Goal: Complete application form: Complete application form

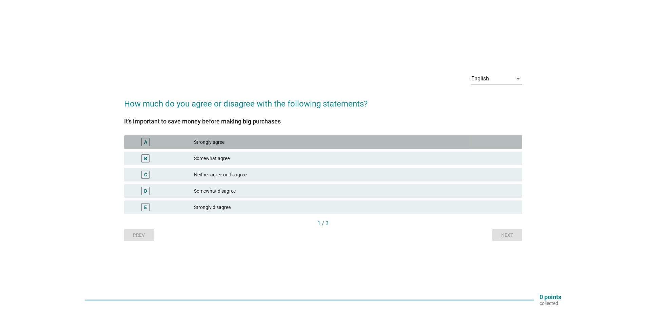
click at [229, 142] on div "Strongly agree" at bounding box center [355, 142] width 323 height 8
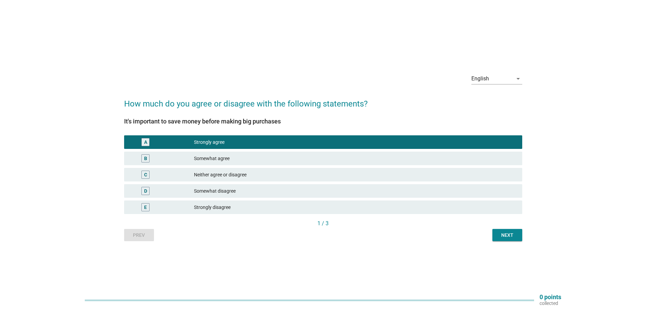
click at [502, 235] on div "Next" at bounding box center [506, 234] width 19 height 7
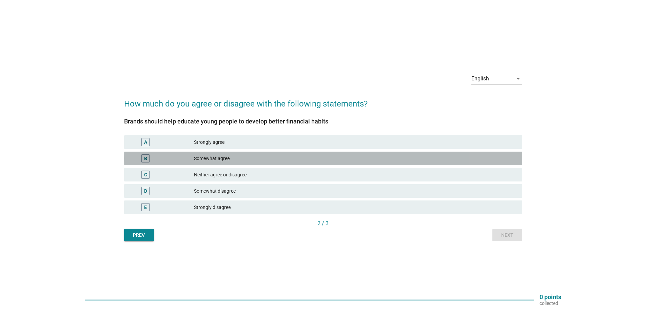
click at [269, 158] on div "Somewhat agree" at bounding box center [355, 158] width 323 height 8
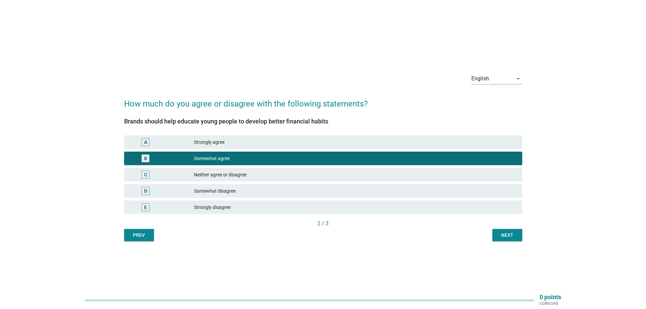
click at [499, 233] on div "Next" at bounding box center [506, 234] width 19 height 7
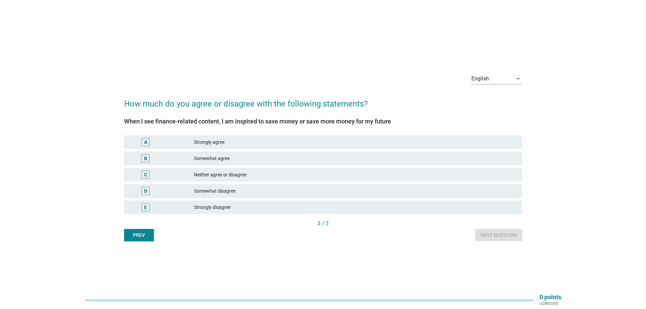
click at [212, 154] on div "Somewhat agree" at bounding box center [355, 158] width 323 height 8
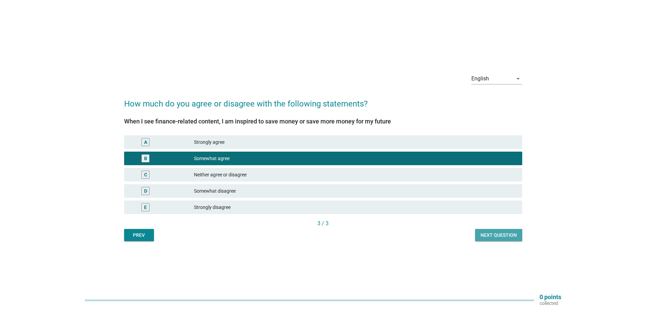
click at [507, 233] on div "Next question" at bounding box center [498, 234] width 36 height 7
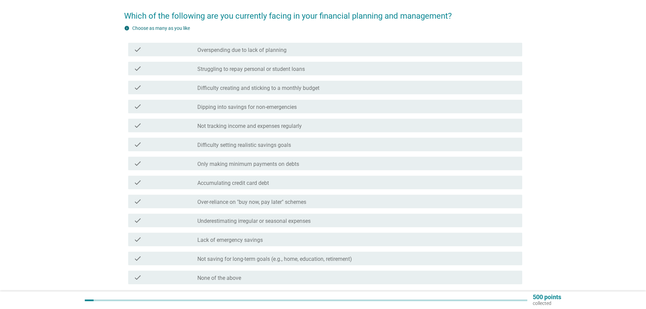
scroll to position [39, 0]
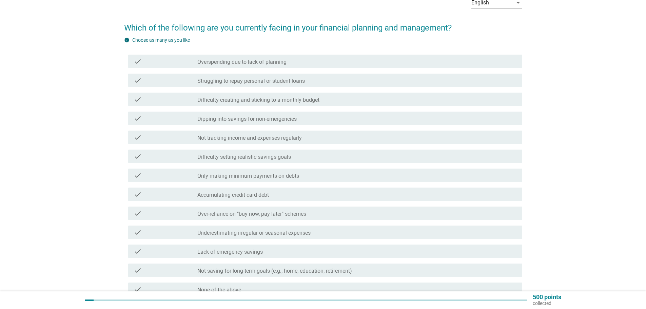
click at [255, 249] on label "Lack of emergency savings" at bounding box center [229, 251] width 65 height 7
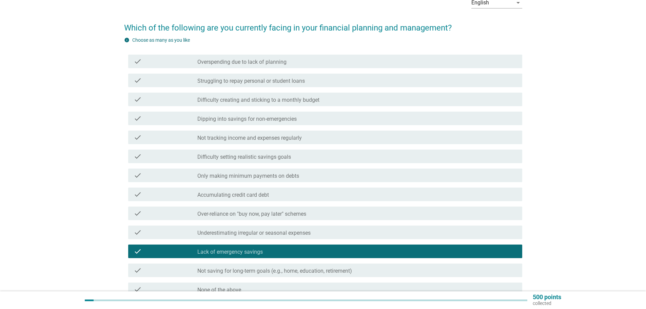
click at [264, 236] on div "check check_box_outline_blank Underestimating irregular or seasonal expenses" at bounding box center [325, 232] width 394 height 14
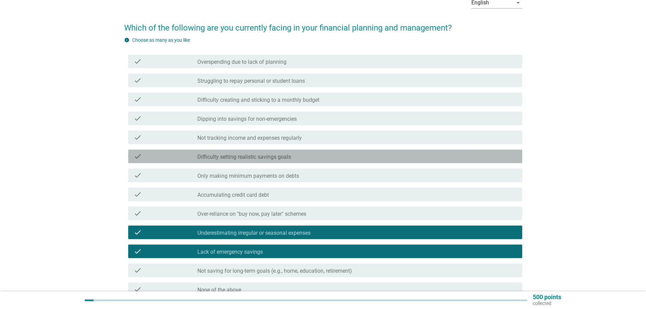
click at [236, 158] on label "Difficulty setting realistic savings goals" at bounding box center [244, 157] width 94 height 7
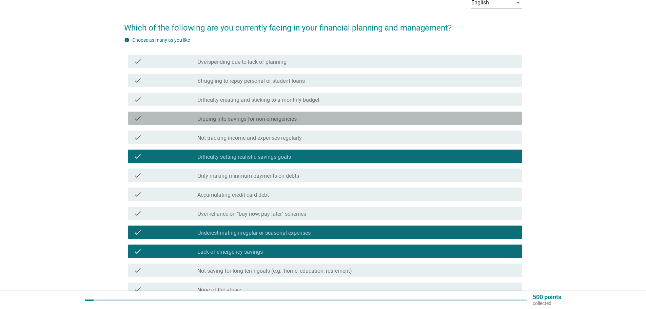
click at [241, 118] on label "Dipping into savings for non-emergencies" at bounding box center [246, 119] width 99 height 7
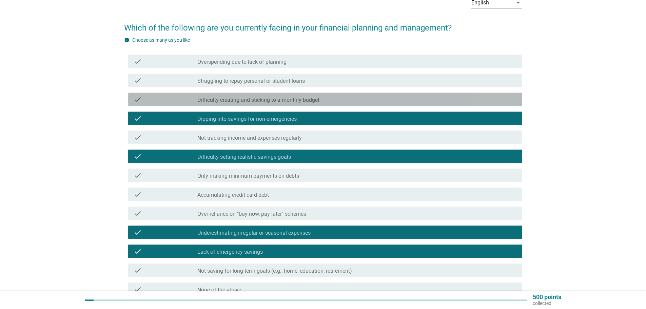
click at [245, 99] on label "Difficulty creating and sticking to a monthly budget" at bounding box center [258, 100] width 122 height 7
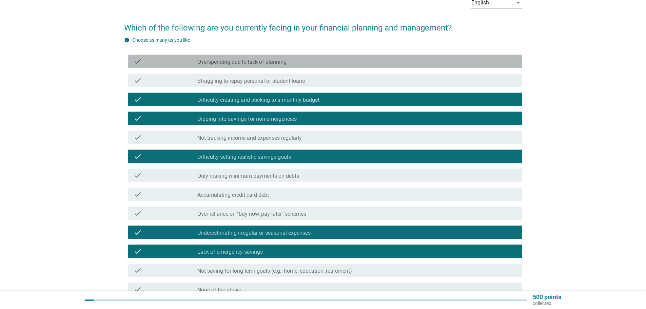
click at [246, 60] on label "Overspending due to lack of planning" at bounding box center [241, 62] width 89 height 7
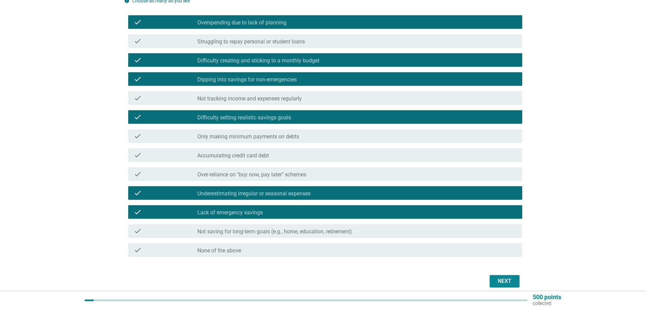
scroll to position [106, 0]
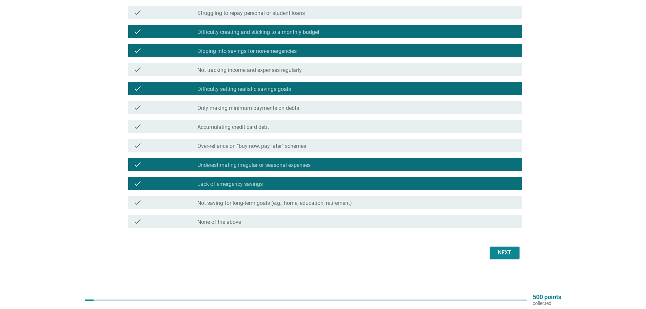
click at [502, 253] on div "Next" at bounding box center [504, 252] width 19 height 8
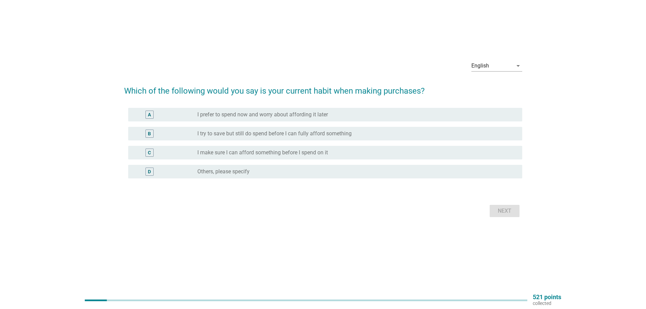
scroll to position [0, 0]
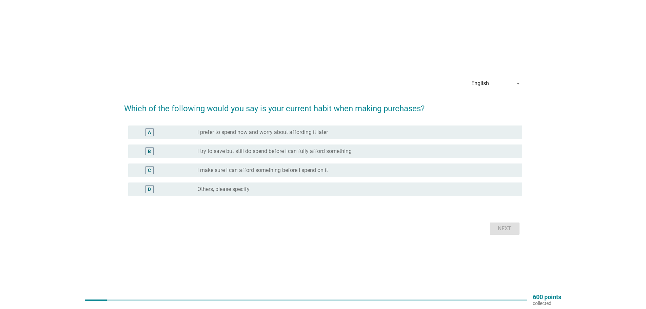
click at [280, 170] on label "I make sure I can afford something before I spend on it" at bounding box center [262, 170] width 130 height 7
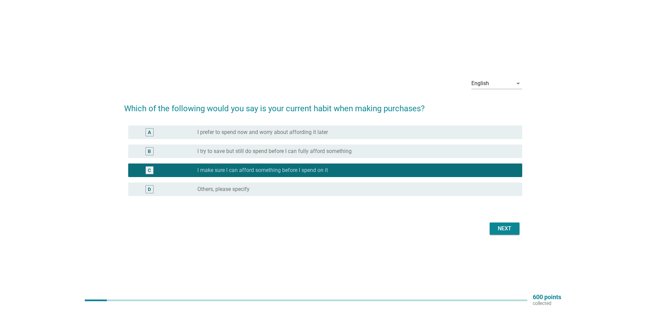
click at [330, 144] on div "B radio_button_unchecked I try to save but still do spend before I can fully af…" at bounding box center [325, 151] width 394 height 14
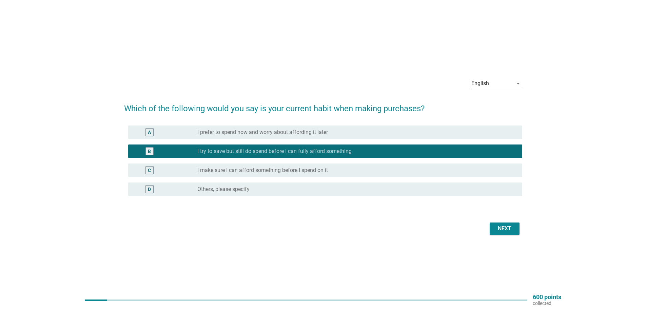
click at [330, 163] on div "C radio_button_unchecked I make sure I can afford something before I spend on it" at bounding box center [325, 170] width 394 height 14
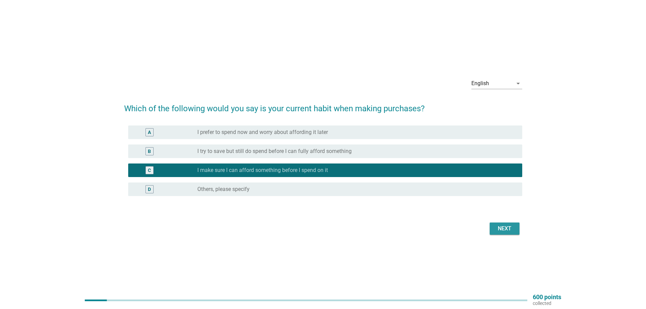
click at [510, 229] on div "Next" at bounding box center [504, 228] width 19 height 8
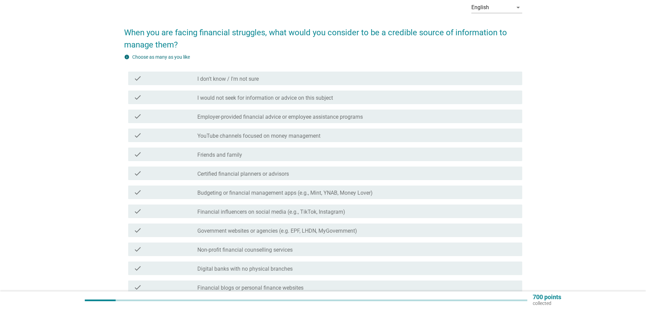
scroll to position [68, 0]
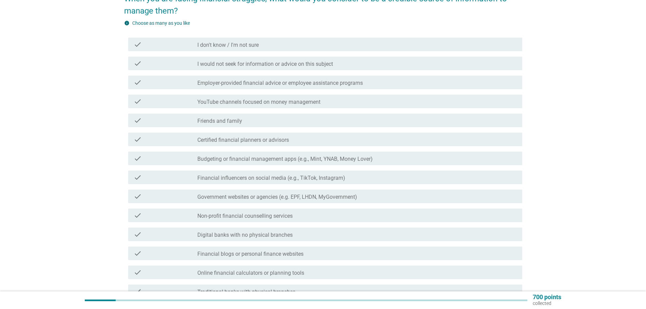
click at [233, 117] on div "check_box_outline_blank Friends and family" at bounding box center [356, 120] width 319 height 8
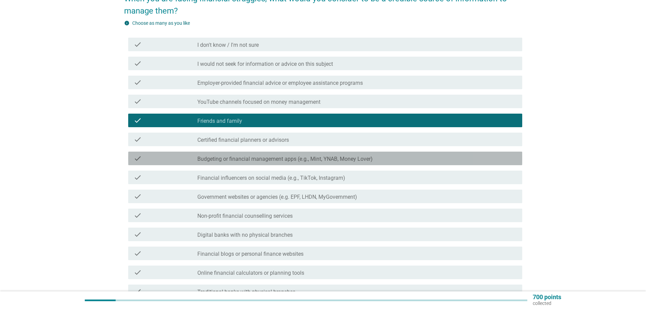
click at [232, 159] on label "Budgeting or financial management apps (e.g., Mint, YNAB, Money Lover)" at bounding box center [284, 159] width 175 height 7
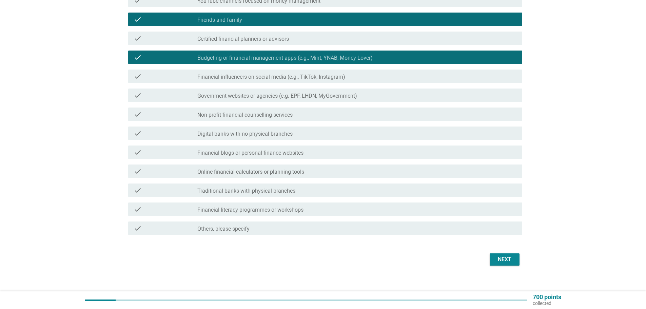
scroll to position [169, 0]
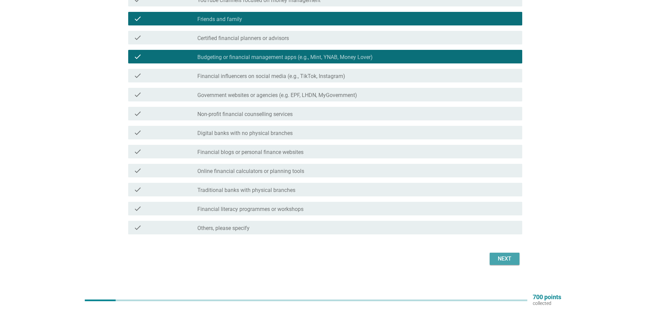
click at [503, 257] on div "Next" at bounding box center [504, 258] width 19 height 8
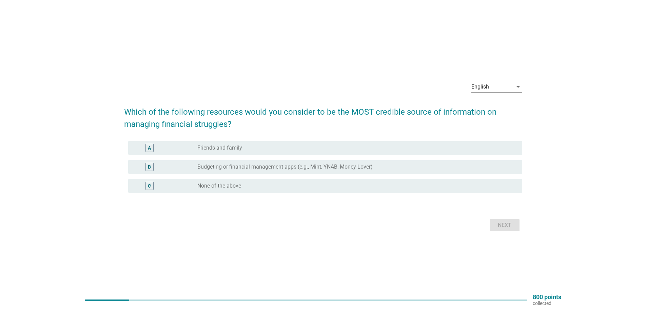
click at [257, 142] on div "A radio_button_unchecked Friends and family" at bounding box center [325, 148] width 394 height 14
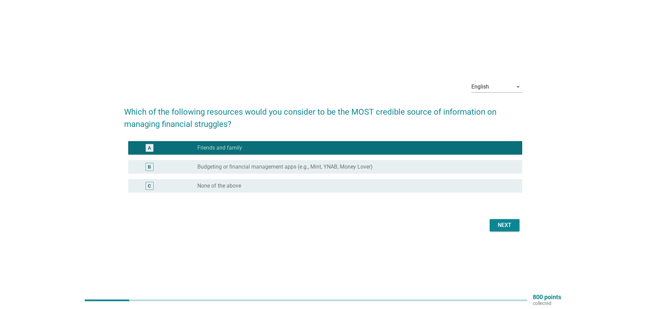
click at [340, 141] on div "A radio_button_checked Friends and family" at bounding box center [325, 148] width 394 height 14
click at [495, 224] on div "Next" at bounding box center [504, 225] width 19 height 8
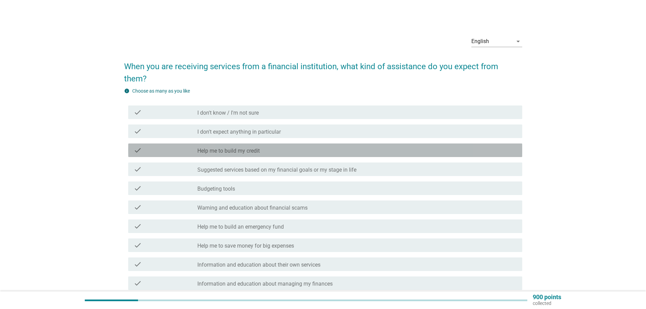
click at [280, 146] on div "check_box_outline_blank Help me to build my credit" at bounding box center [356, 150] width 319 height 8
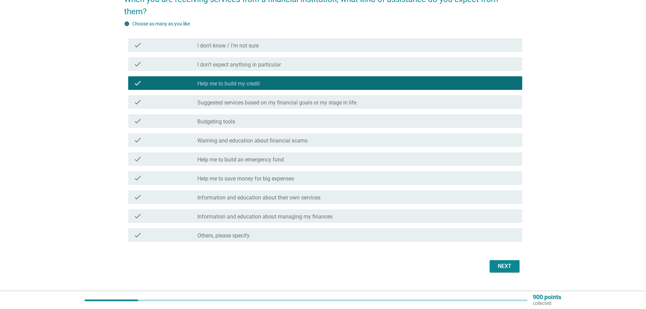
scroll to position [68, 0]
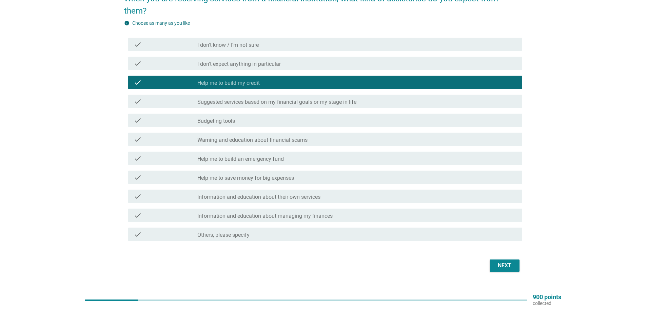
click at [266, 156] on label "Help me to build an emergency fund" at bounding box center [240, 159] width 86 height 7
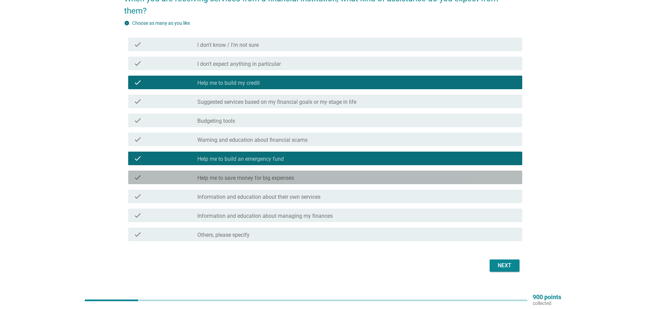
click at [272, 175] on label "Help me to save money for big expenses" at bounding box center [245, 178] width 97 height 7
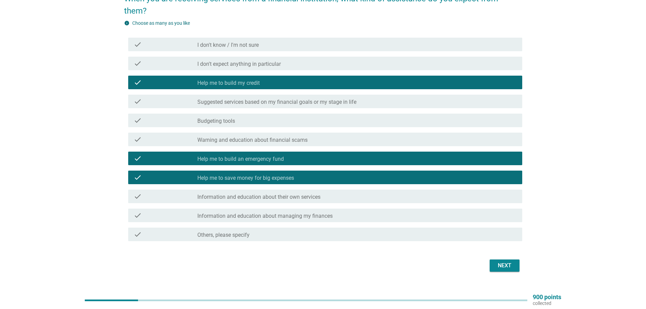
click at [287, 193] on label "Information and education about their own services" at bounding box center [258, 196] width 123 height 7
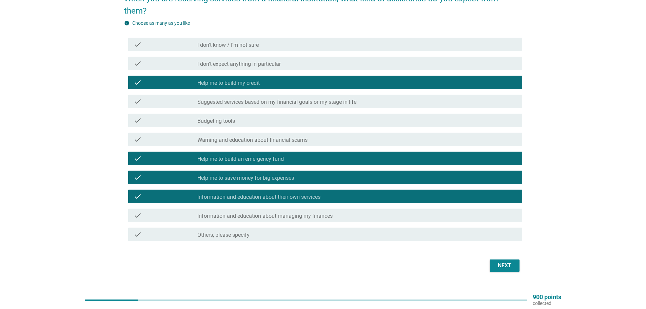
click at [297, 212] on label "Information and education about managing my finances" at bounding box center [264, 215] width 135 height 7
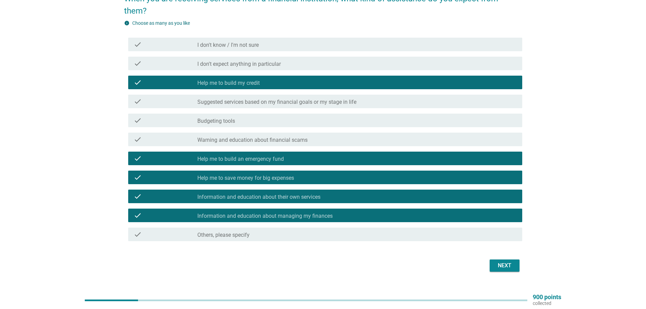
click at [519, 257] on div "Next" at bounding box center [323, 265] width 398 height 16
click at [508, 261] on div "Next" at bounding box center [504, 265] width 19 height 8
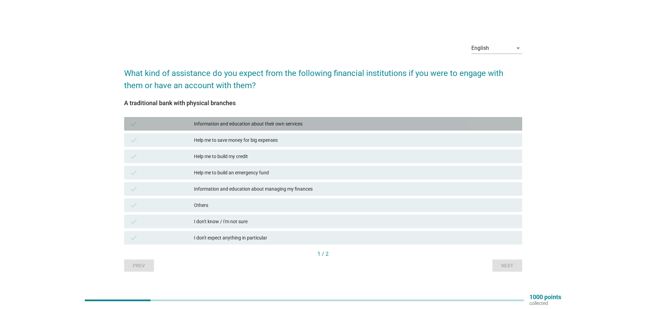
click at [244, 124] on div "Information and education about their own services" at bounding box center [355, 124] width 323 height 8
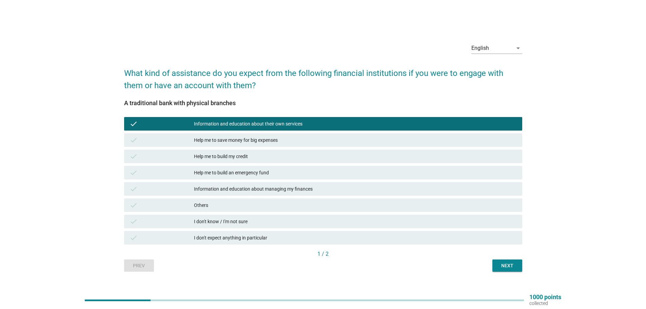
click at [247, 137] on div "Help me to save money for big expenses" at bounding box center [355, 140] width 323 height 8
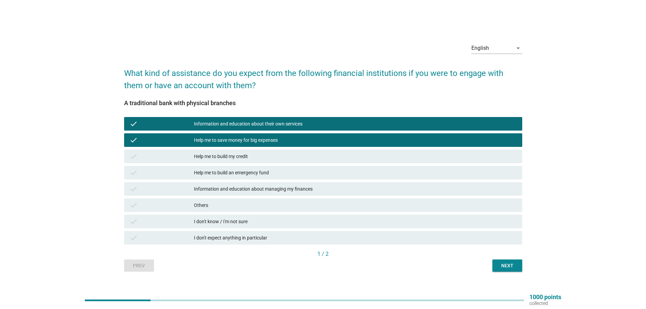
click at [241, 156] on div "Help me to build my credit" at bounding box center [355, 156] width 323 height 8
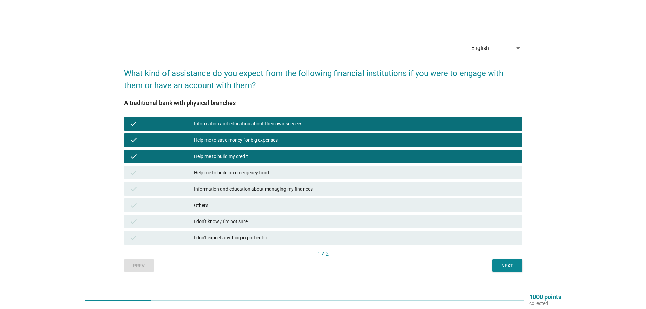
click at [252, 171] on div "Help me to build an emergency fund" at bounding box center [355, 172] width 323 height 8
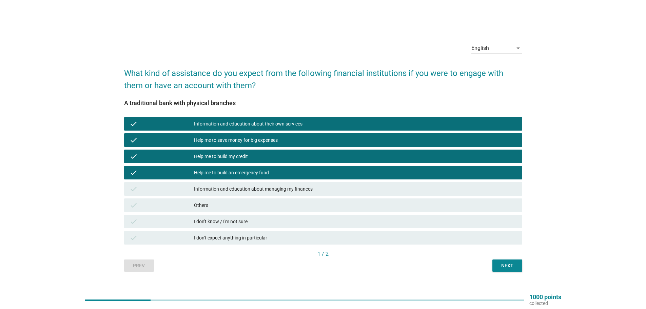
click at [256, 186] on div "Information and education about managing my finances" at bounding box center [355, 189] width 323 height 8
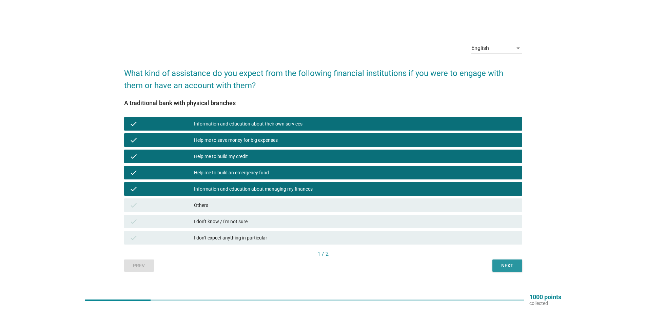
click at [498, 269] on button "Next" at bounding box center [507, 265] width 30 height 12
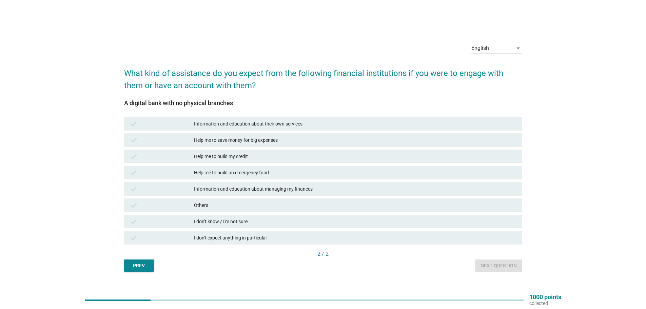
click at [301, 120] on div "Information and education about their own services" at bounding box center [355, 124] width 323 height 8
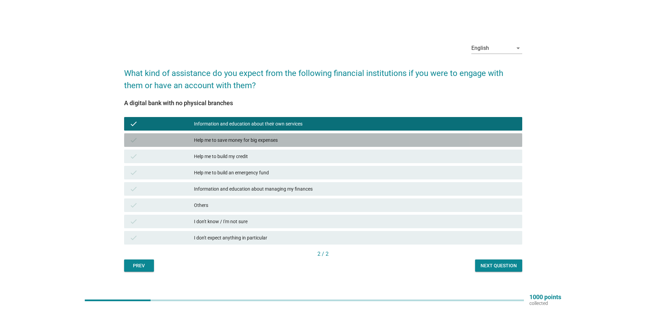
click at [301, 137] on div "Help me to save money for big expenses" at bounding box center [355, 140] width 323 height 8
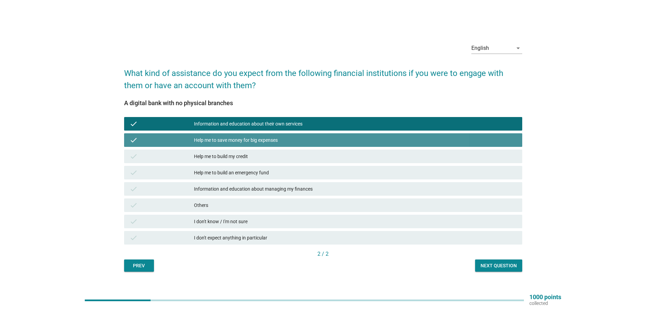
click at [302, 146] on div "check Help me to save money for big expenses" at bounding box center [323, 140] width 398 height 14
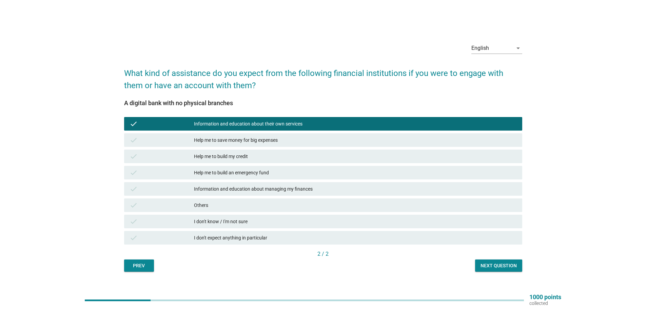
click at [301, 144] on div "check Help me to save money for big expenses" at bounding box center [323, 140] width 398 height 14
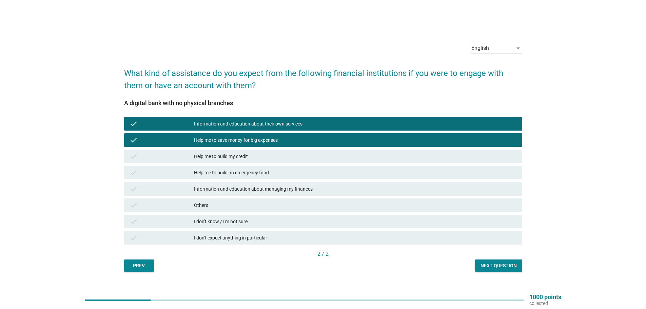
click at [302, 155] on div "Help me to build my credit" at bounding box center [355, 156] width 323 height 8
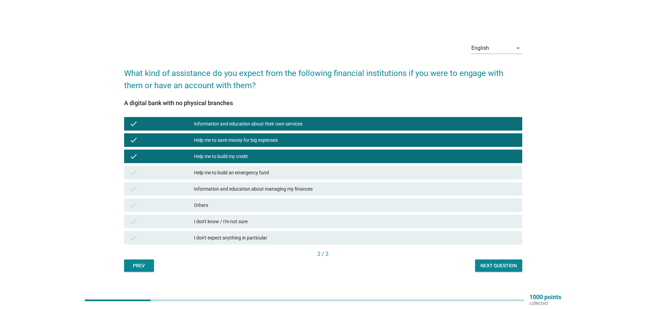
click at [305, 172] on div "Help me to build an emergency fund" at bounding box center [355, 172] width 323 height 8
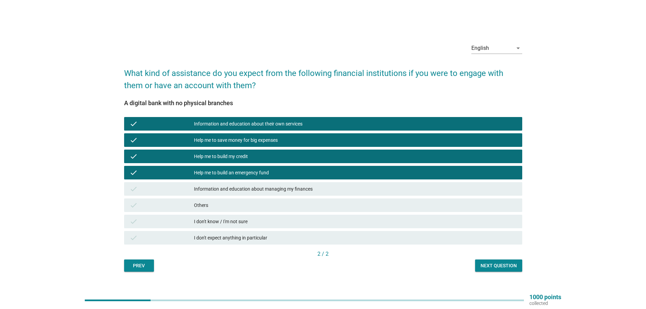
click at [322, 188] on div "Information and education about managing my finances" at bounding box center [355, 189] width 323 height 8
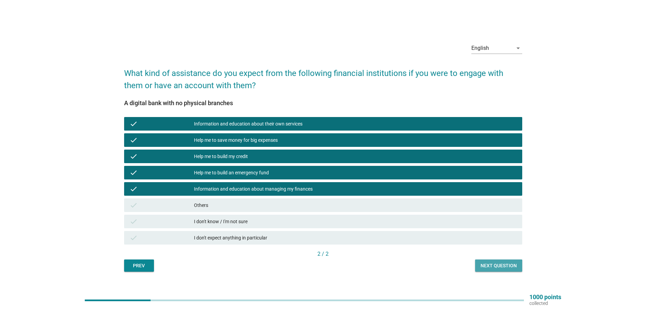
click at [490, 265] on div "Next question" at bounding box center [498, 265] width 36 height 7
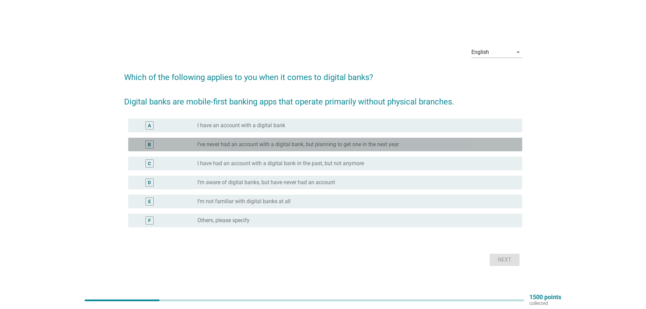
click at [299, 147] on label "I've never had an account with a digital bank, but planning to get one in the n…" at bounding box center [297, 144] width 201 height 7
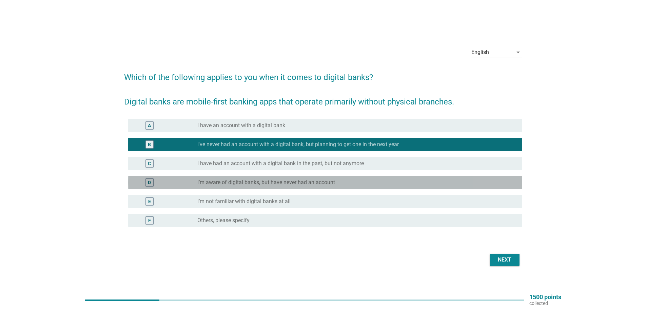
click at [301, 182] on label "I’m aware of digital banks, but have never had an account" at bounding box center [266, 182] width 138 height 7
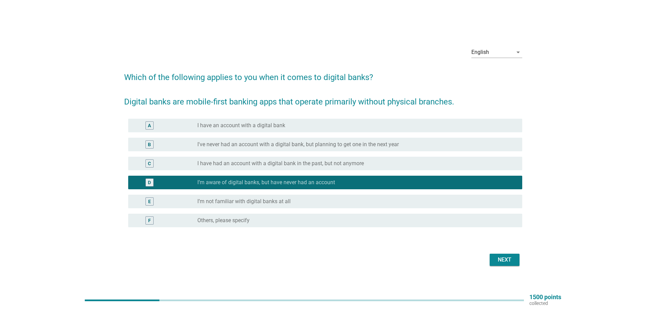
click at [501, 260] on div "Next" at bounding box center [504, 260] width 19 height 8
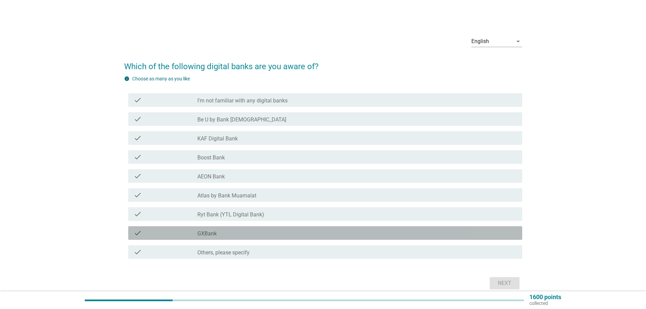
click at [224, 232] on div "check_box_outline_blank GXBank" at bounding box center [356, 233] width 319 height 8
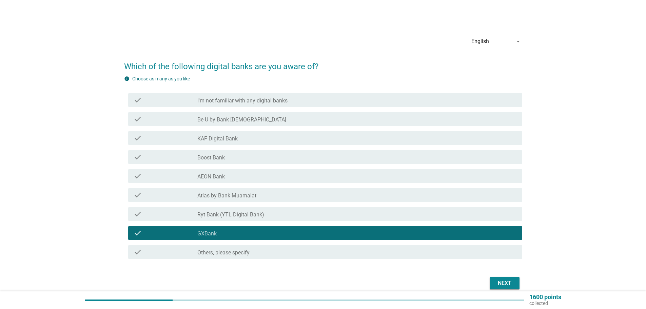
click at [505, 284] on div "Next" at bounding box center [504, 283] width 19 height 8
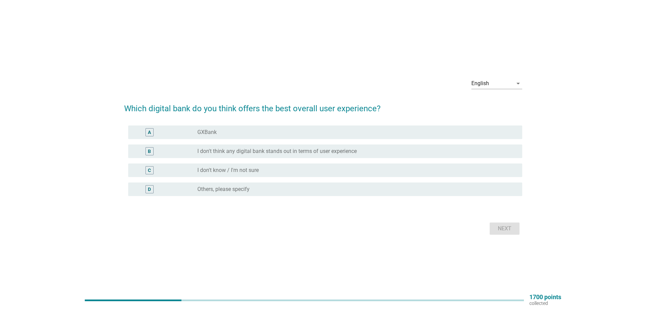
click at [297, 152] on label "I don't think any digital bank stands out in terms of user experience" at bounding box center [276, 151] width 159 height 7
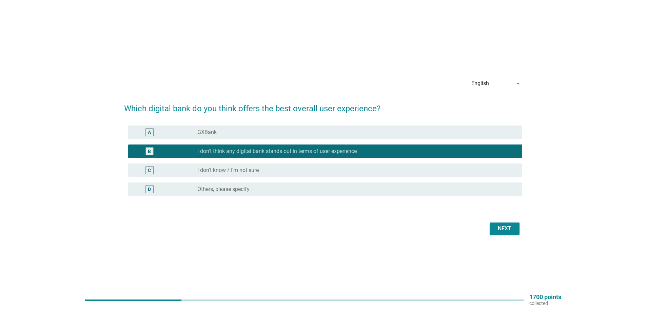
click at [512, 239] on div "English arrow_drop_down Which digital bank do you think offers the best overall…" at bounding box center [323, 154] width 409 height 175
click at [509, 224] on div "Next" at bounding box center [504, 228] width 19 height 8
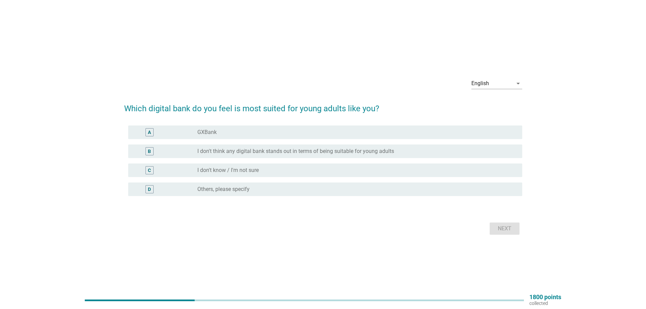
click at [262, 134] on div "radio_button_unchecked GXBank" at bounding box center [354, 132] width 314 height 7
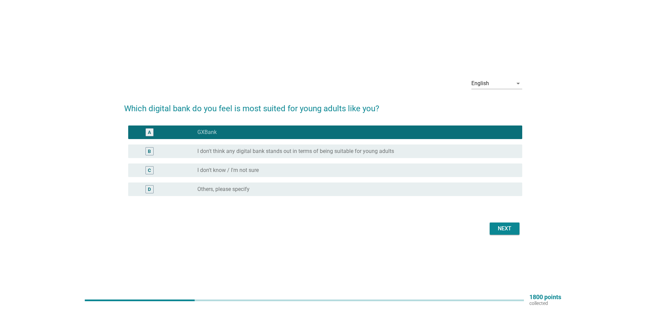
click at [338, 170] on div "radio_button_unchecked I don't know / I'm not sure" at bounding box center [354, 170] width 314 height 7
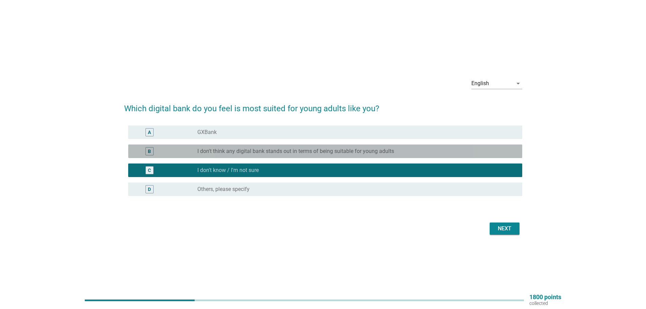
click at [284, 148] on label "I don't think any digital bank stands out in terms of being suitable for young …" at bounding box center [295, 151] width 197 height 7
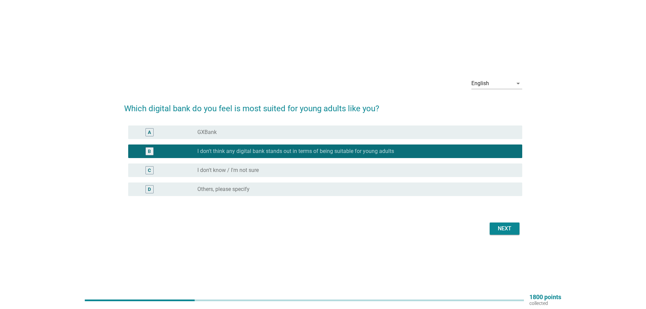
click at [506, 232] on div "Next" at bounding box center [504, 228] width 19 height 8
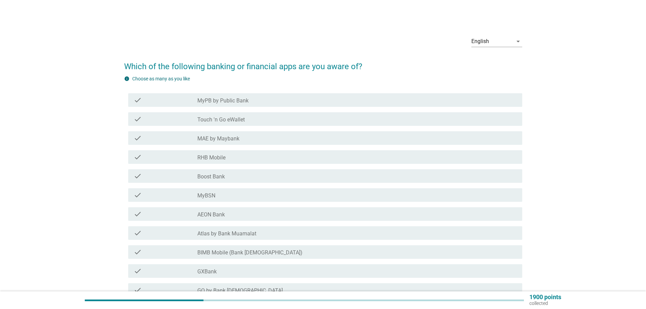
click at [227, 101] on label "MyPB by Public Bank" at bounding box center [222, 100] width 51 height 7
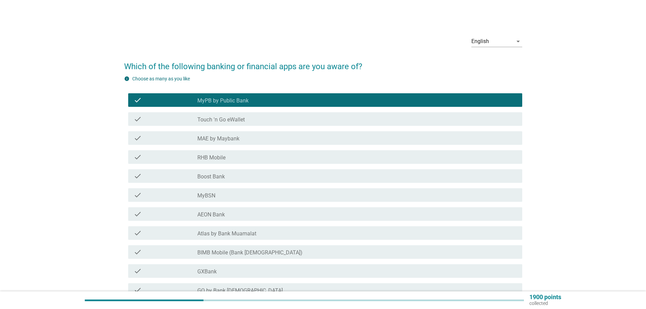
click at [232, 119] on label "Touch 'n Go eWallet" at bounding box center [220, 119] width 47 height 7
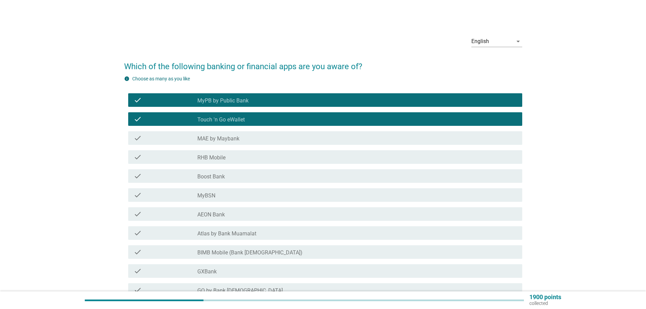
click at [237, 140] on label "MAE by Maybank" at bounding box center [218, 138] width 42 height 7
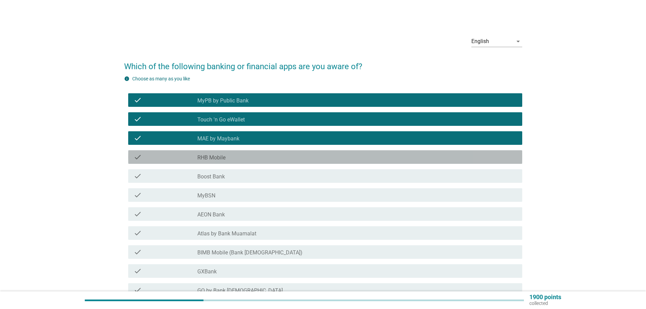
click at [238, 157] on div "check_box_outline_blank RHB Mobile" at bounding box center [356, 157] width 319 height 8
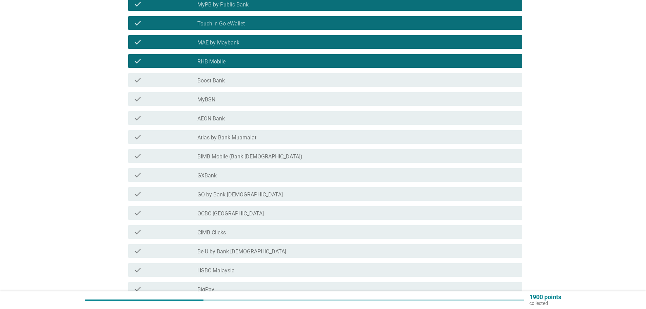
scroll to position [102, 0]
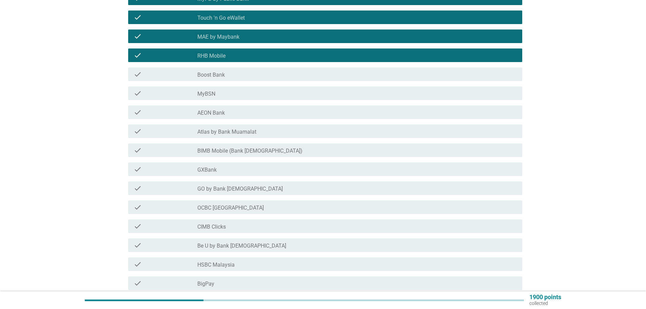
click at [209, 171] on label "GXBank" at bounding box center [206, 169] width 19 height 7
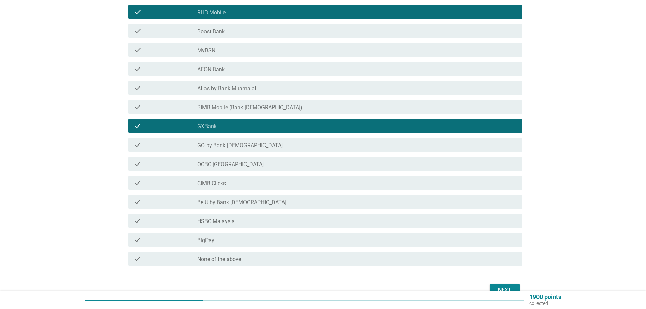
scroll to position [169, 0]
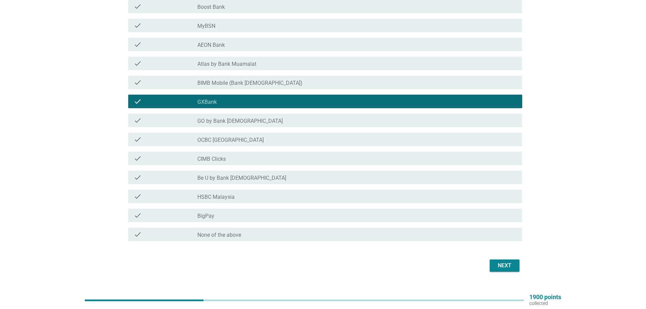
click at [217, 159] on label "CIMB Clicks" at bounding box center [211, 159] width 28 height 7
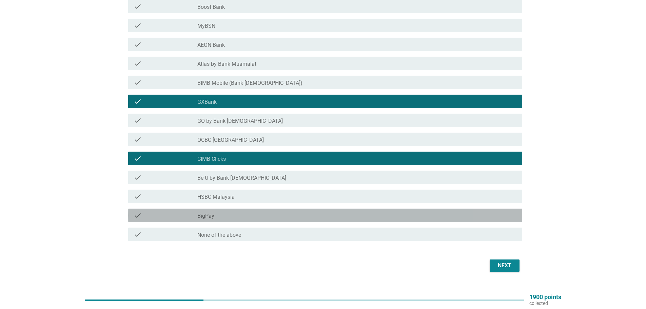
click at [224, 216] on div "check_box_outline_blank BigPay" at bounding box center [356, 215] width 319 height 8
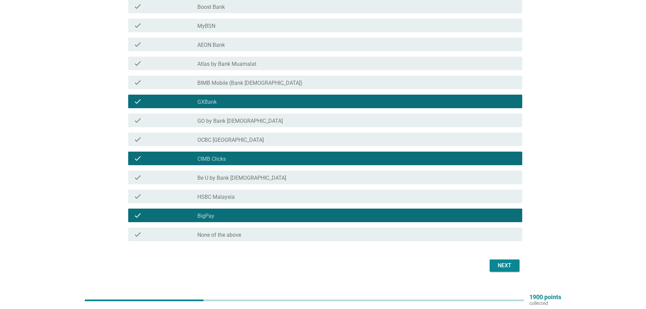
click at [508, 264] on div "Next" at bounding box center [504, 265] width 19 height 8
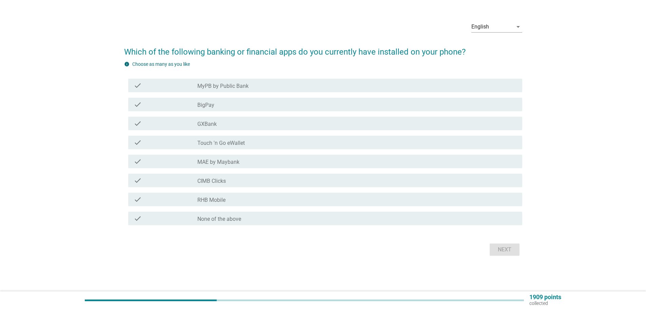
scroll to position [0, 0]
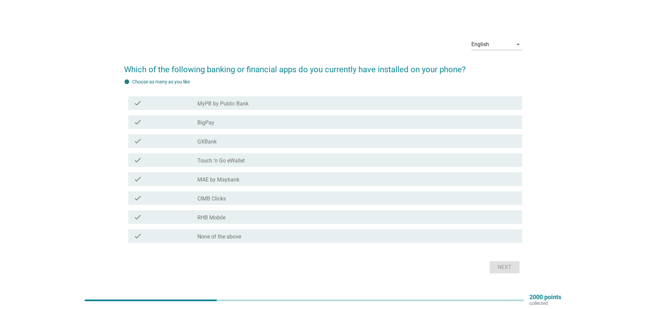
click at [234, 101] on label "MyPB by Public Bank" at bounding box center [222, 103] width 51 height 7
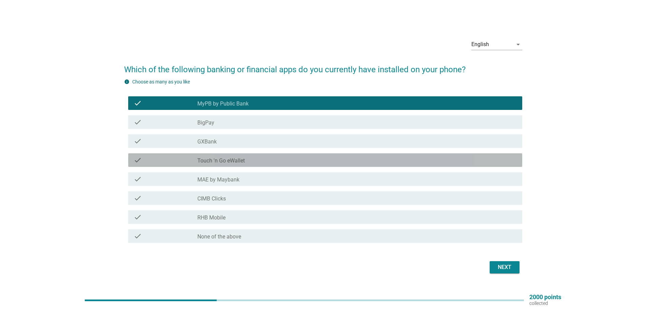
click at [232, 159] on label "Touch 'n Go eWallet" at bounding box center [220, 160] width 47 height 7
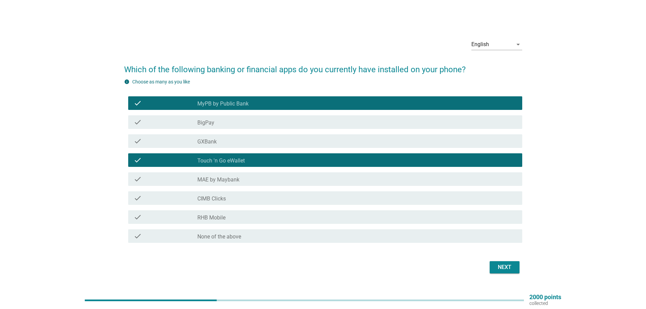
click at [236, 199] on div "check_box_outline_blank CIMB Clicks" at bounding box center [356, 198] width 319 height 8
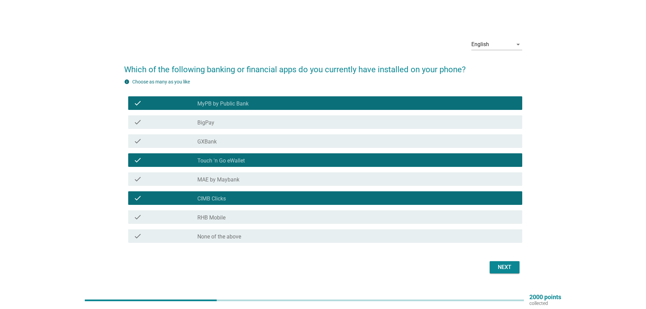
click at [239, 216] on div "check_box_outline_blank RHB Mobile" at bounding box center [356, 217] width 319 height 8
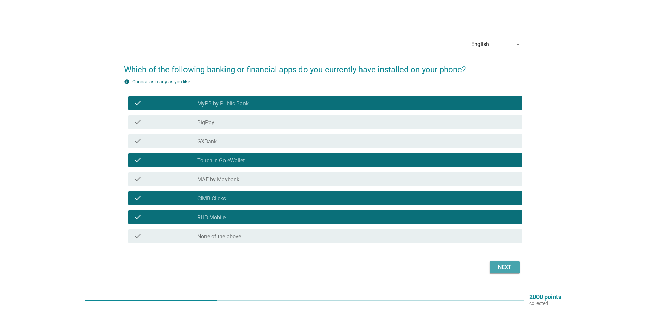
click at [509, 268] on div "Next" at bounding box center [504, 267] width 19 height 8
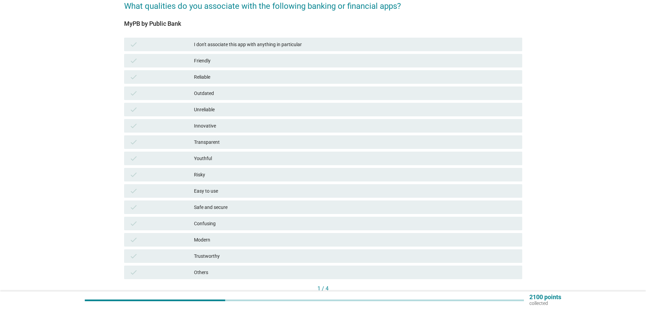
scroll to position [68, 0]
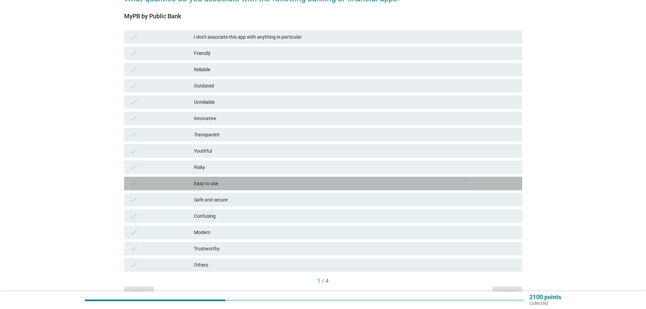
click at [208, 182] on div "Easy to use" at bounding box center [355, 183] width 323 height 8
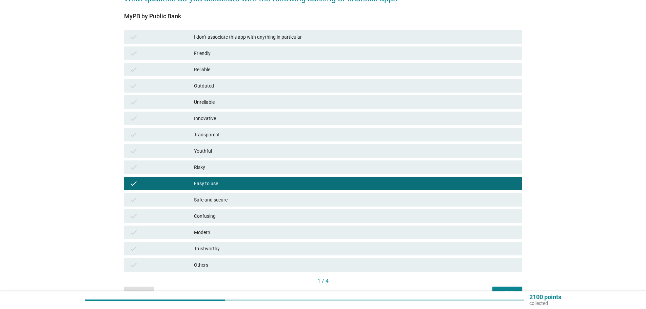
click at [499, 288] on button "Next" at bounding box center [507, 292] width 30 height 12
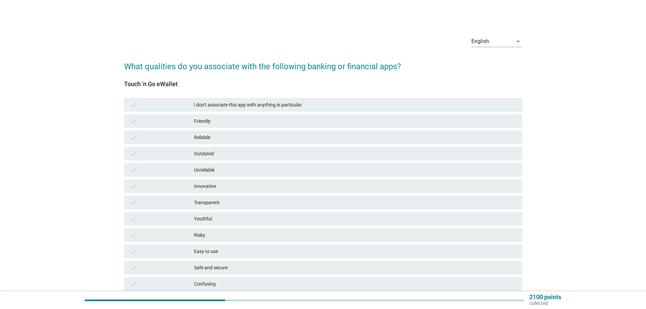
scroll to position [34, 0]
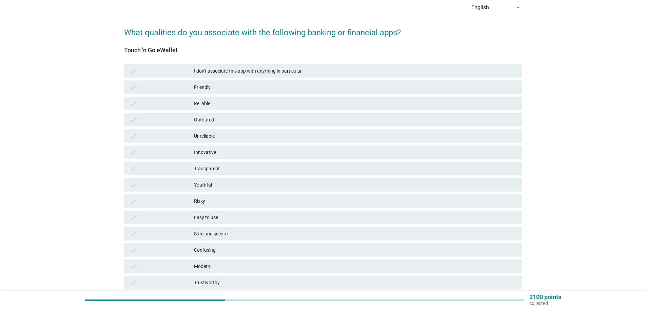
click at [209, 86] on div "Friendly" at bounding box center [355, 87] width 323 height 8
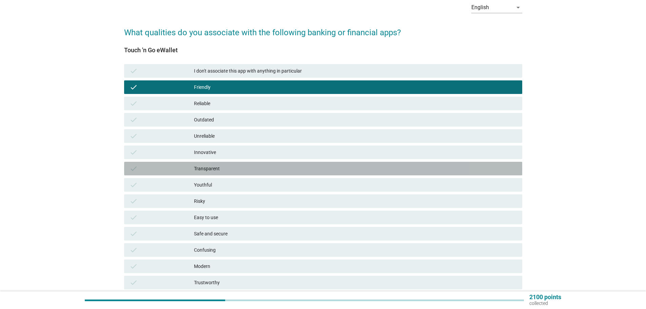
click at [226, 168] on div "Transparent" at bounding box center [355, 168] width 323 height 8
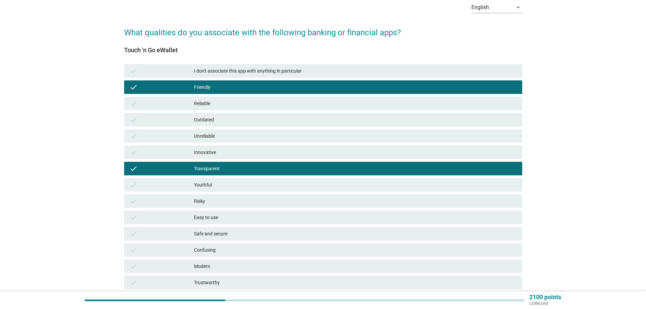
click at [227, 184] on div "Youthful" at bounding box center [355, 185] width 323 height 8
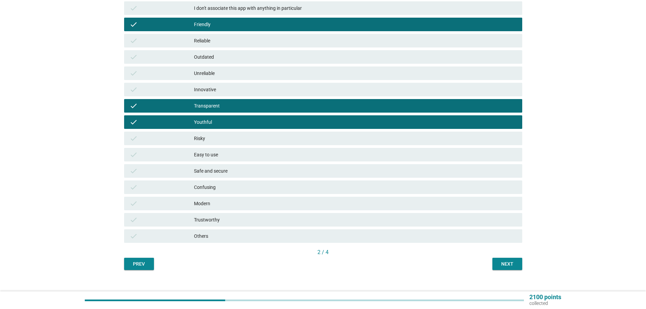
scroll to position [102, 0]
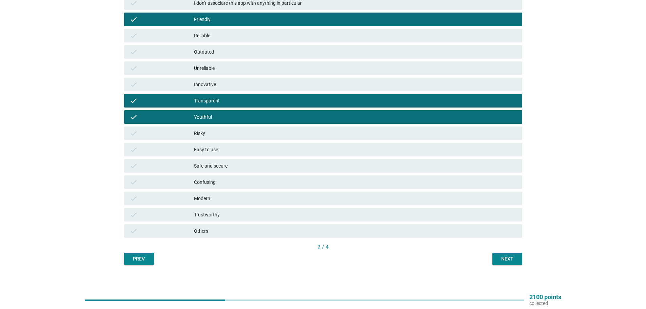
click at [223, 152] on div "Easy to use" at bounding box center [355, 149] width 323 height 8
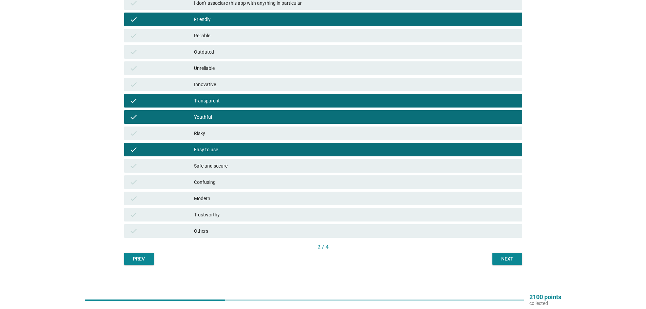
click at [501, 255] on div "Next" at bounding box center [506, 258] width 19 height 7
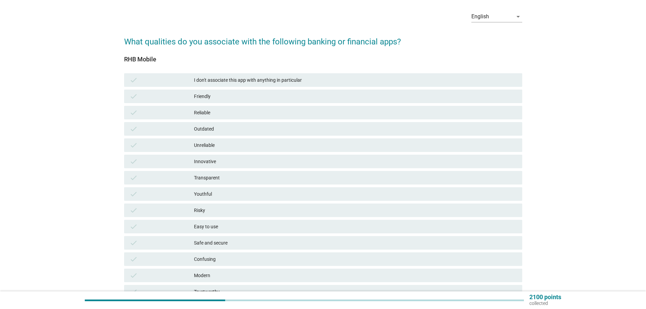
scroll to position [68, 0]
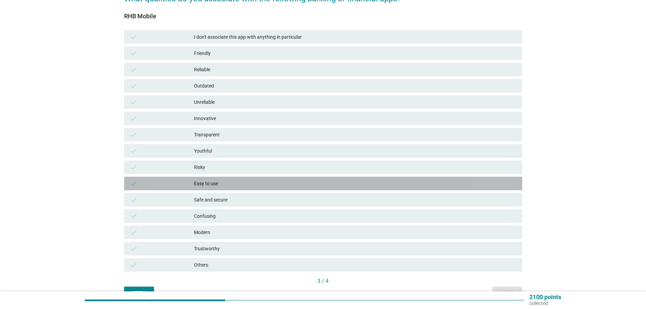
click at [226, 188] on div "check Easy to use" at bounding box center [323, 184] width 398 height 14
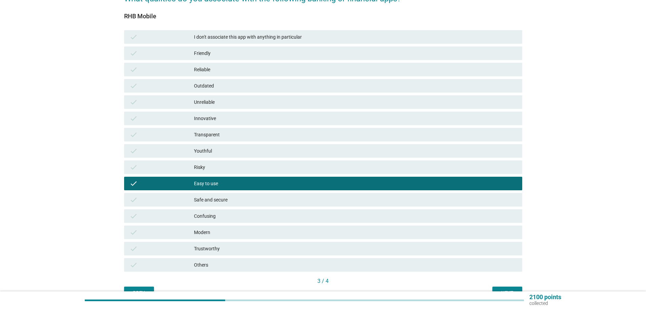
click at [238, 182] on div "Easy to use" at bounding box center [355, 183] width 323 height 8
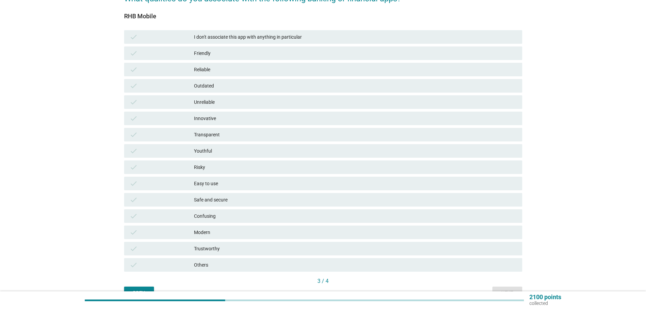
click at [238, 182] on div "Easy to use" at bounding box center [355, 183] width 323 height 8
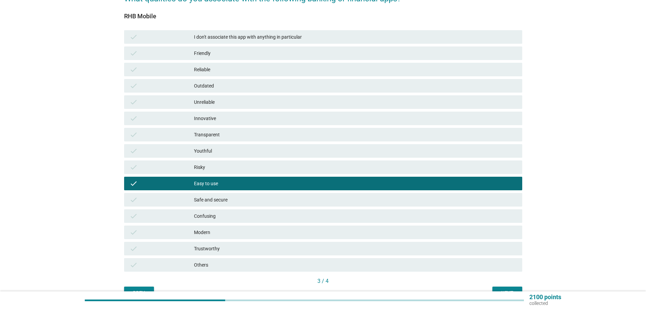
click at [504, 290] on div "Next" at bounding box center [506, 292] width 19 height 7
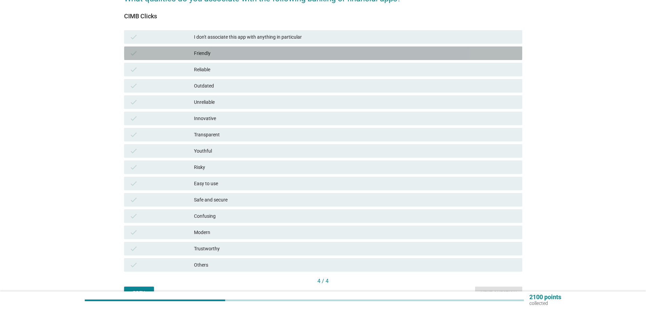
click at [217, 55] on div "Friendly" at bounding box center [355, 53] width 323 height 8
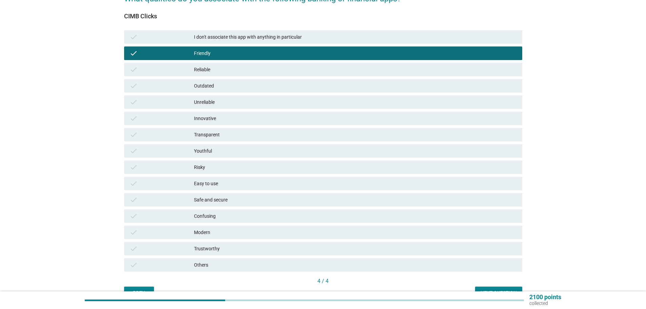
click at [217, 56] on div "Friendly" at bounding box center [355, 53] width 323 height 8
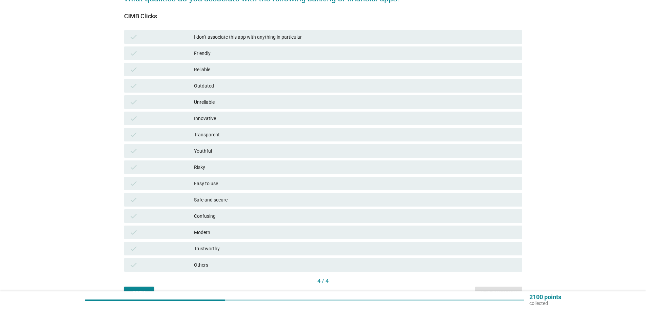
click at [210, 183] on div "Easy to use" at bounding box center [355, 183] width 323 height 8
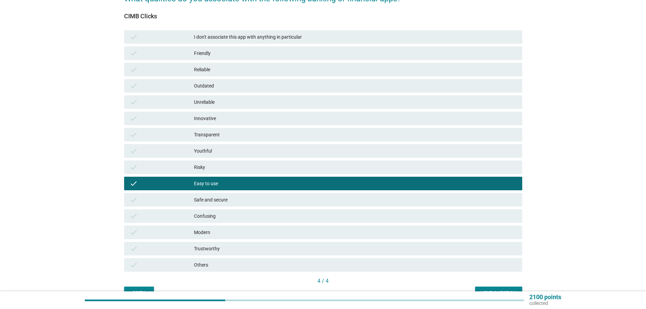
click at [212, 138] on div "Transparent" at bounding box center [355, 134] width 323 height 8
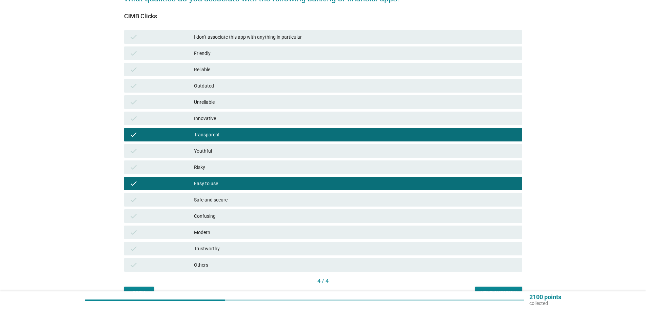
click at [479, 288] on button "Next question" at bounding box center [498, 292] width 47 height 12
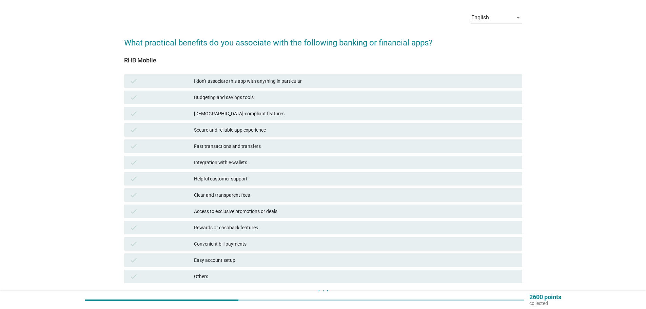
scroll to position [34, 0]
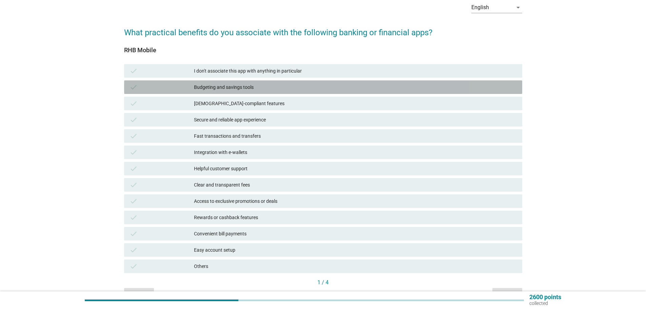
click at [223, 86] on div "Budgeting and savings tools" at bounding box center [355, 87] width 323 height 8
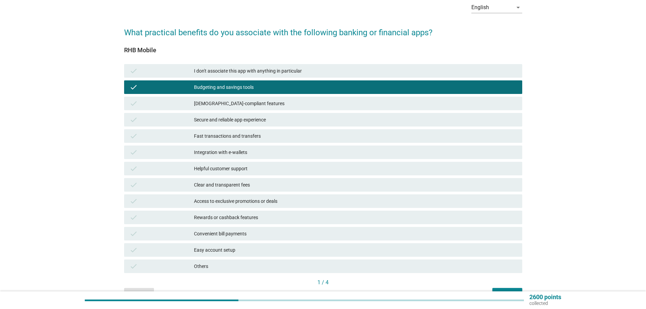
click at [224, 90] on div "Budgeting and savings tools" at bounding box center [355, 87] width 323 height 8
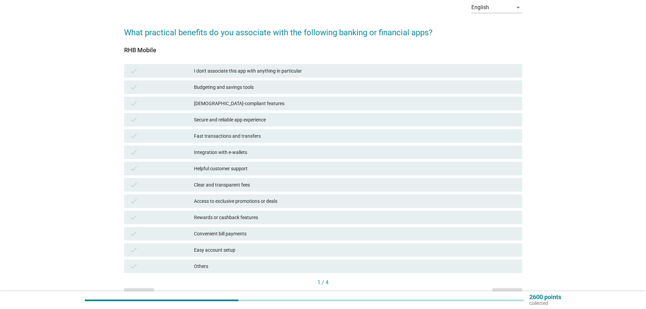
click at [226, 138] on div "Fast transactions and transfers" at bounding box center [355, 136] width 323 height 8
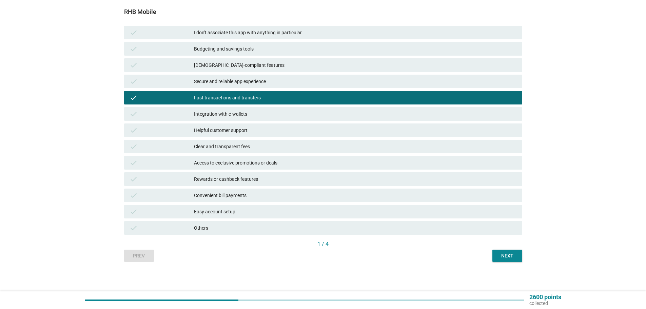
scroll to position [73, 0]
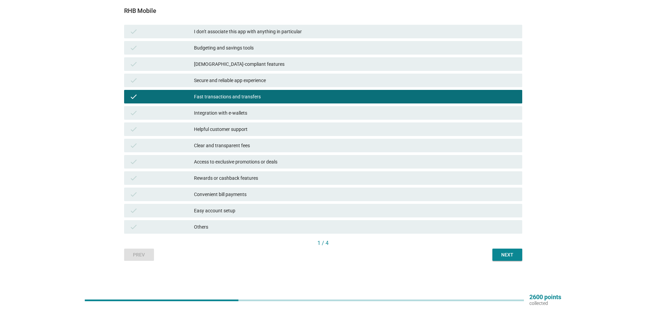
click at [237, 178] on div "Rewards or cashback features" at bounding box center [355, 178] width 323 height 8
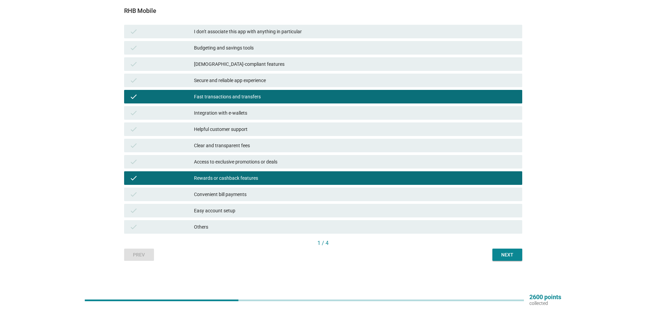
click at [240, 194] on div "Convenient bill payments" at bounding box center [355, 194] width 323 height 8
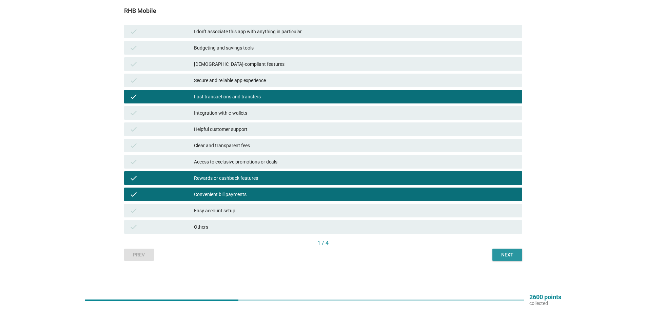
click at [510, 251] on div "Next" at bounding box center [506, 254] width 19 height 7
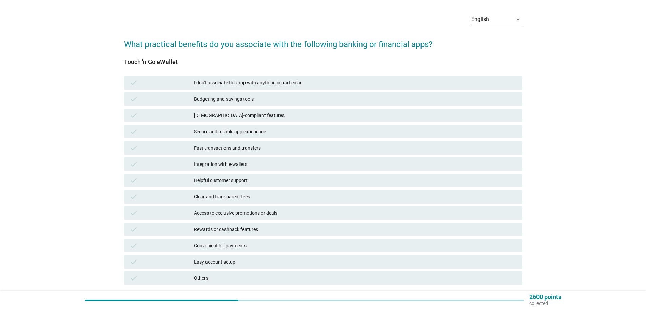
scroll to position [34, 0]
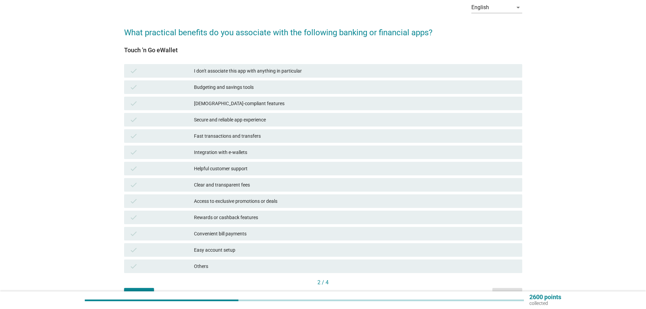
click at [236, 132] on div "Fast transactions and transfers" at bounding box center [355, 136] width 323 height 8
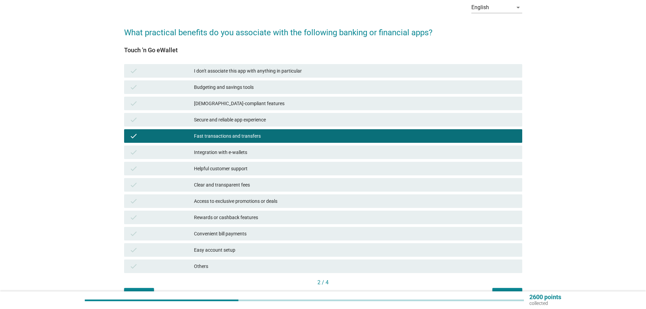
click at [234, 156] on div "check Integration with e-wallets" at bounding box center [323, 152] width 398 height 14
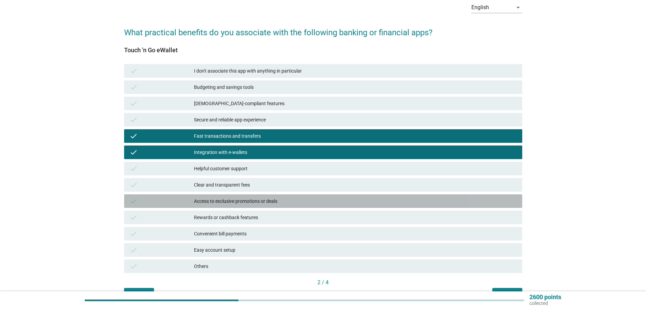
click at [244, 202] on div "Access to exclusive promotions or deals" at bounding box center [355, 201] width 323 height 8
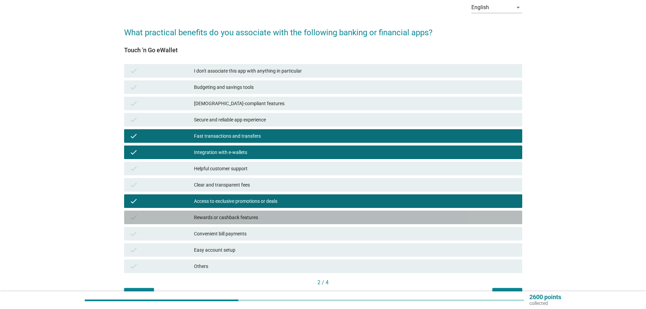
click at [245, 214] on div "Rewards or cashback features" at bounding box center [355, 217] width 323 height 8
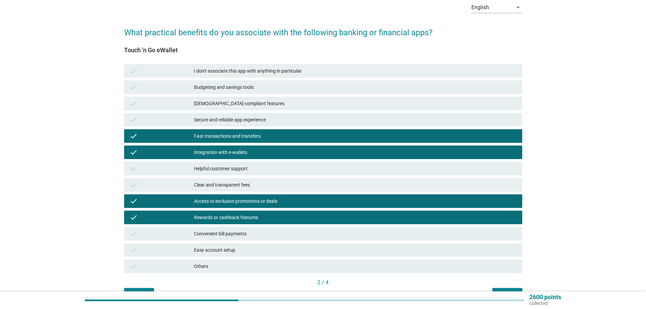
click at [248, 231] on div "Convenient bill payments" at bounding box center [355, 233] width 323 height 8
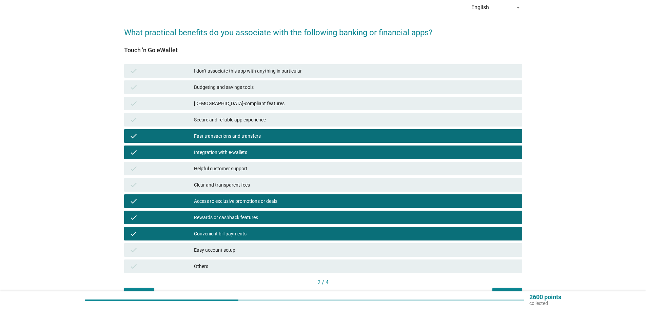
click at [267, 253] on div "Easy account setup" at bounding box center [355, 250] width 323 height 8
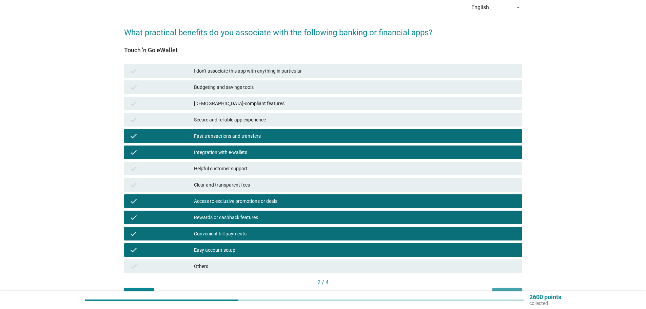
click at [504, 290] on button "Next" at bounding box center [507, 294] width 30 height 12
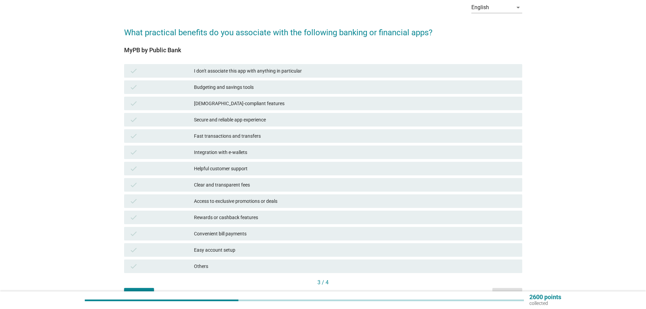
click at [231, 136] on div "Fast transactions and transfers" at bounding box center [355, 136] width 323 height 8
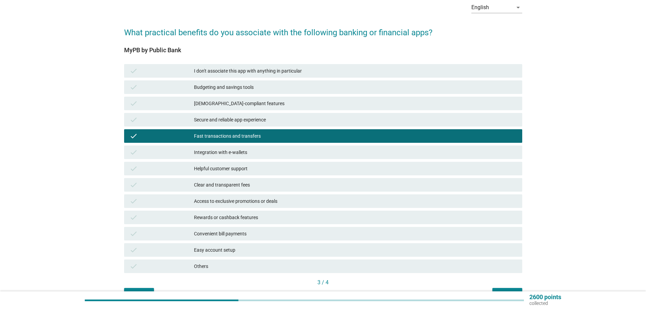
click at [500, 287] on div "3 / 4" at bounding box center [323, 282] width 398 height 9
click at [274, 231] on div "Convenient bill payments" at bounding box center [355, 233] width 323 height 8
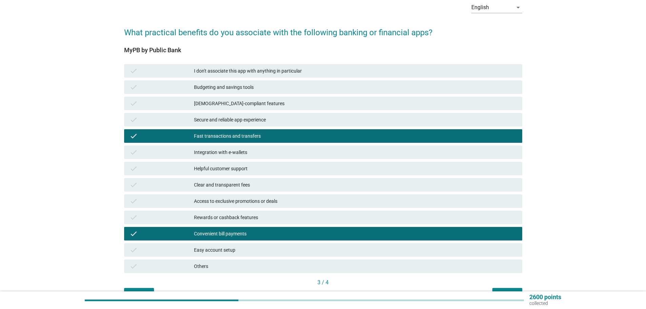
click at [500, 290] on button "Next" at bounding box center [507, 294] width 30 height 12
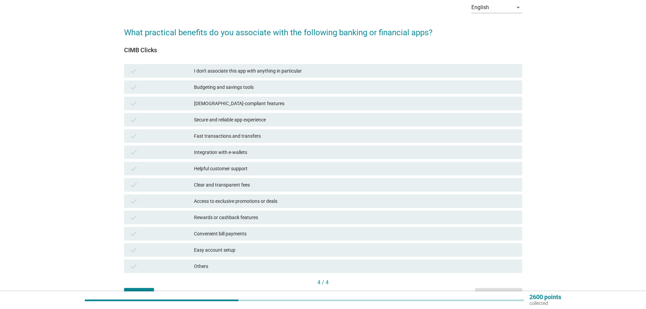
click at [221, 133] on div "Fast transactions and transfers" at bounding box center [355, 136] width 323 height 8
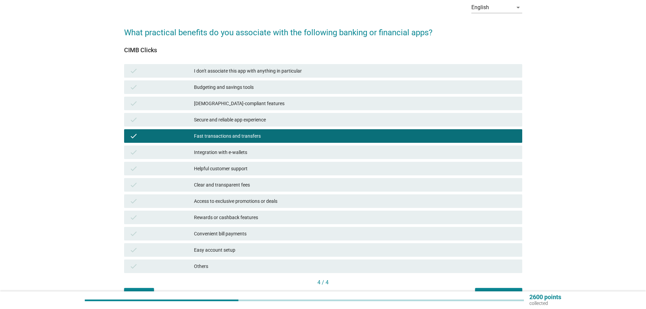
click at [231, 236] on div "Convenient bill payments" at bounding box center [355, 233] width 323 height 8
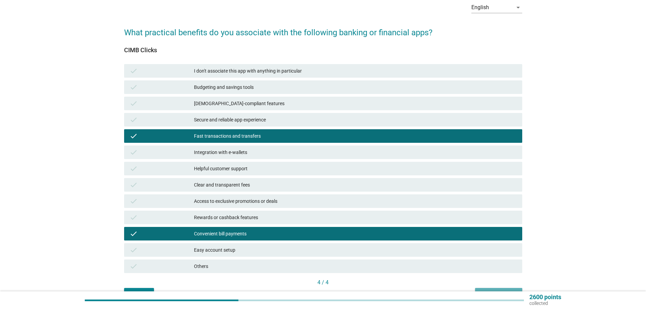
click at [492, 289] on button "Next question" at bounding box center [498, 294] width 47 height 12
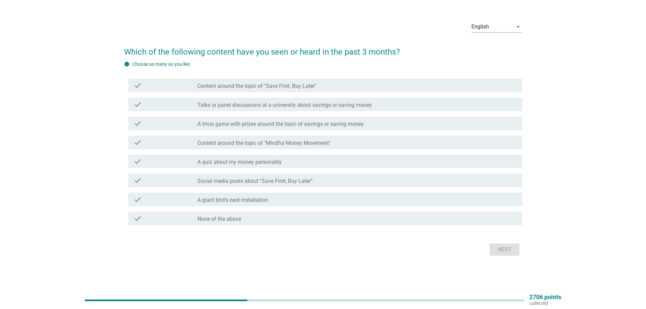
scroll to position [0, 0]
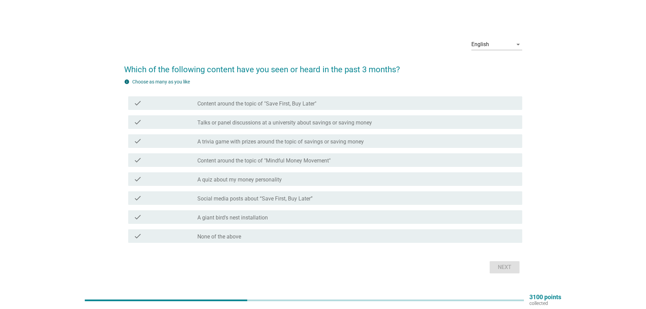
click at [290, 103] on label "Content around the topic of "Save First, Buy Later"" at bounding box center [256, 103] width 119 height 7
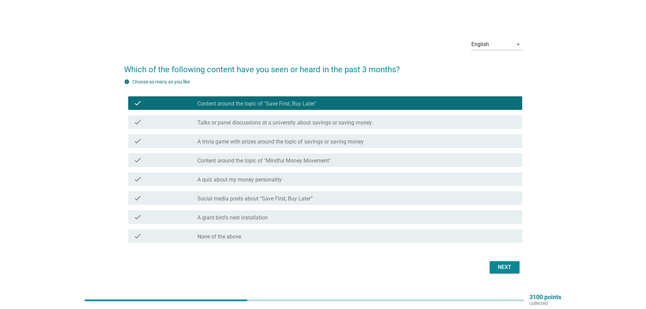
click at [243, 203] on div "check check_box_outline_blank Social media posts about “Save First, Buy Later”" at bounding box center [325, 198] width 394 height 14
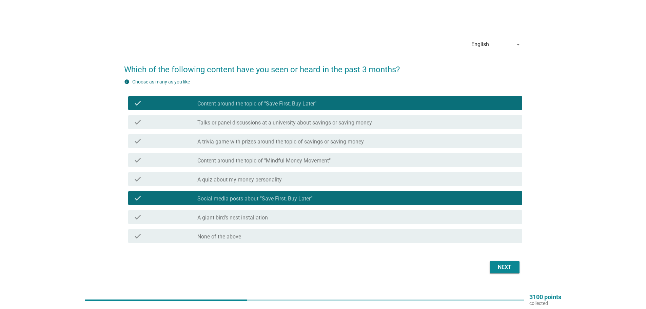
click at [496, 266] on div "Next" at bounding box center [504, 267] width 19 height 8
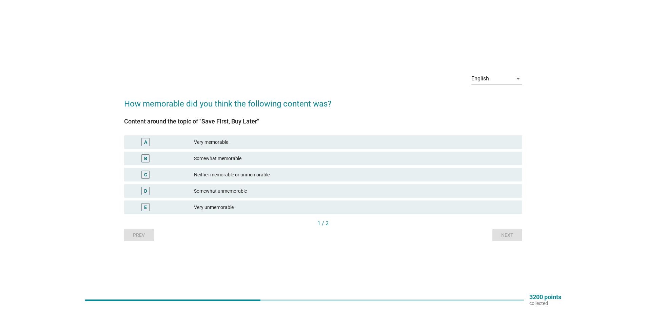
click at [247, 160] on div "Somewhat memorable" at bounding box center [355, 158] width 323 height 8
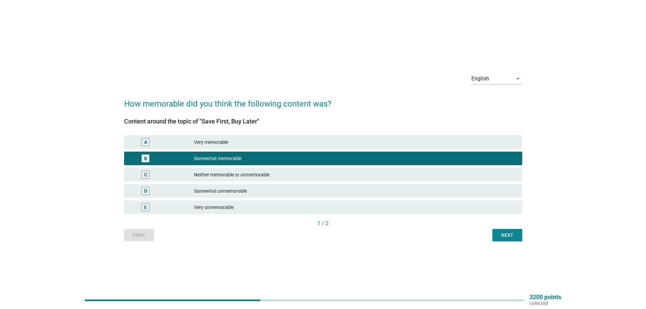
click at [503, 238] on div "Next" at bounding box center [506, 234] width 19 height 7
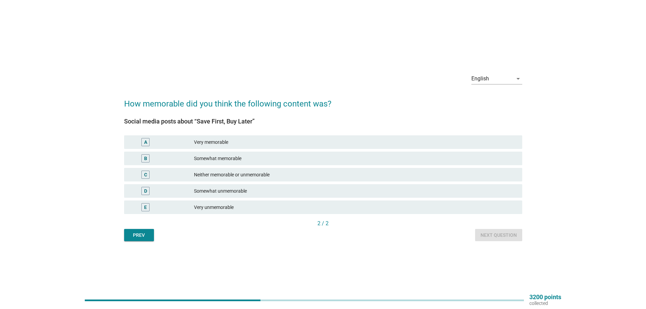
click at [197, 173] on div "Neither memorable or unmemorable" at bounding box center [355, 174] width 323 height 8
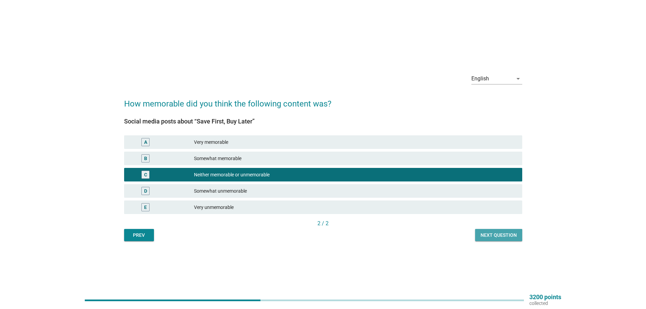
click at [499, 231] on div "Next question" at bounding box center [498, 234] width 36 height 7
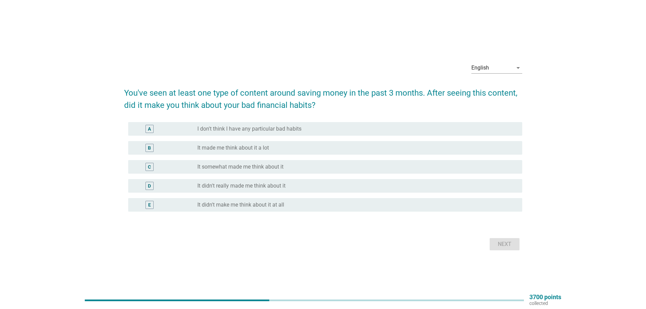
click at [244, 164] on label "It somewhat made me think about it" at bounding box center [240, 166] width 86 height 7
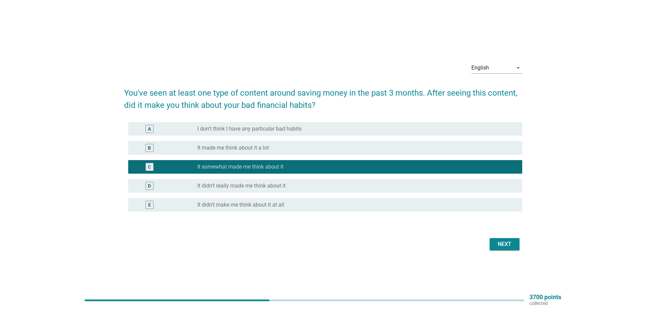
click at [504, 247] on div "Next" at bounding box center [504, 244] width 19 height 8
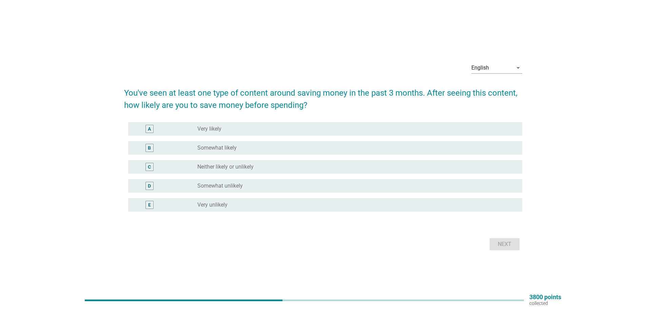
click at [245, 151] on div "radio_button_unchecked Somewhat likely" at bounding box center [354, 147] width 314 height 7
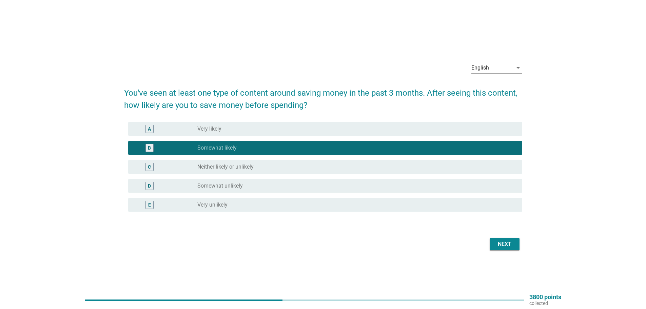
click at [493, 242] on button "Next" at bounding box center [504, 244] width 30 height 12
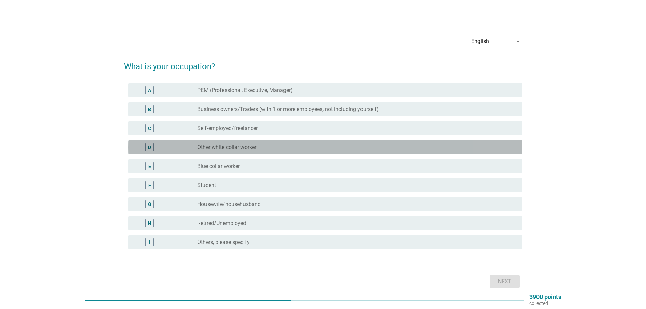
click at [271, 146] on div "radio_button_unchecked Other white collar worker" at bounding box center [354, 147] width 314 height 7
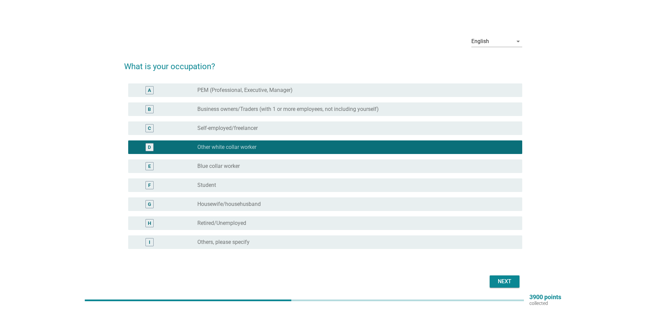
click at [491, 277] on button "Next" at bounding box center [504, 281] width 30 height 12
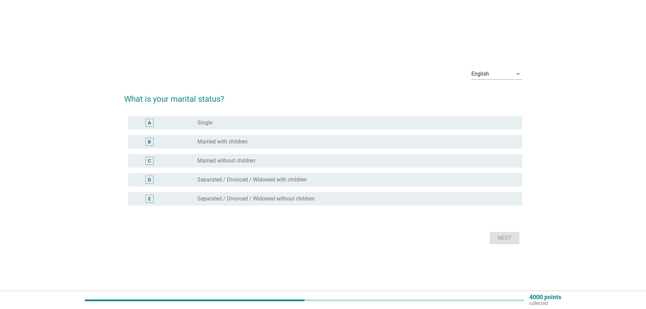
click at [229, 123] on div "radio_button_unchecked Single" at bounding box center [354, 122] width 314 height 7
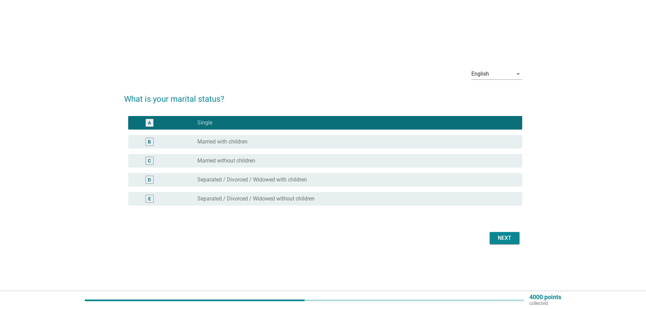
click at [497, 241] on div "Next" at bounding box center [504, 238] width 19 height 8
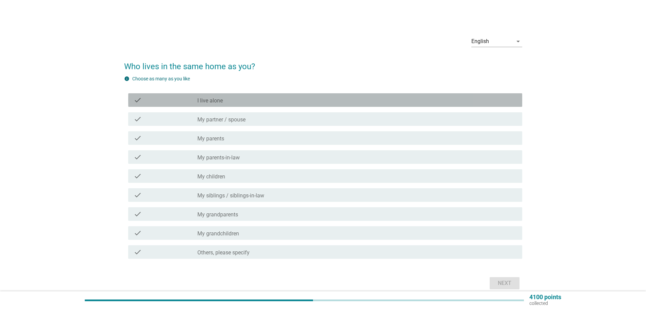
click at [240, 98] on div "check_box_outline_blank I live alone" at bounding box center [356, 100] width 319 height 8
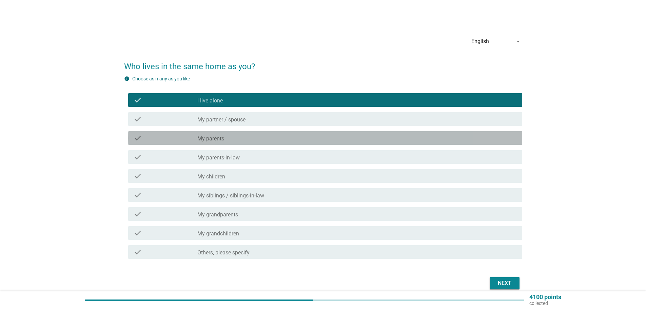
click at [246, 134] on div "check_box_outline_blank My parents" at bounding box center [356, 138] width 319 height 8
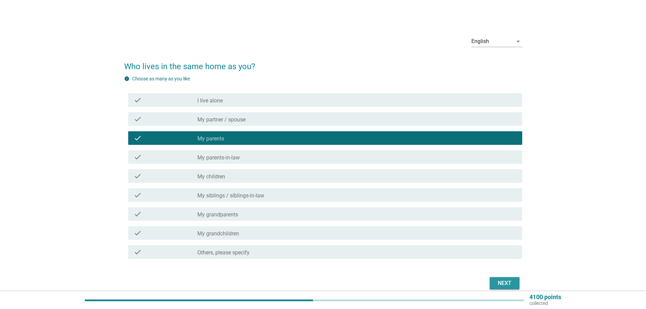
click at [496, 282] on div "Next" at bounding box center [504, 283] width 19 height 8
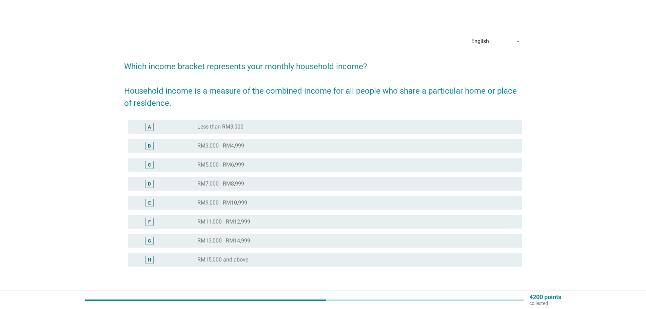
click at [240, 149] on label "RM3,000 - RM4,999" at bounding box center [220, 145] width 47 height 7
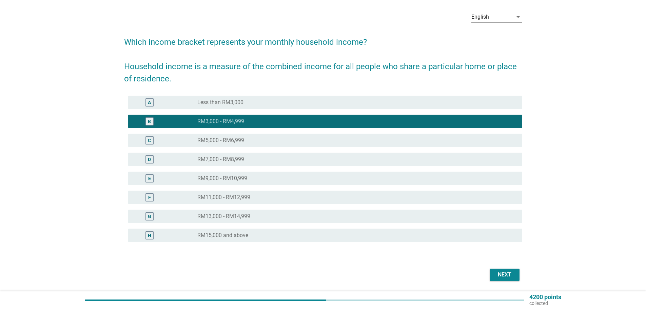
scroll to position [46, 0]
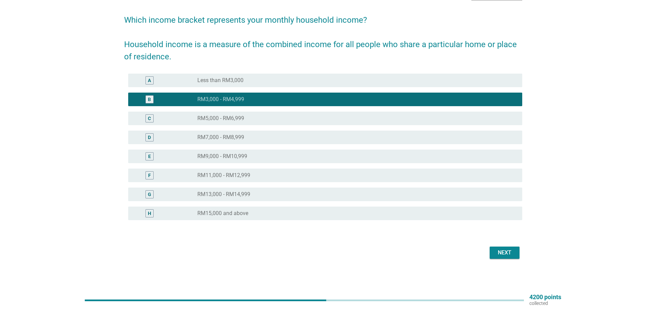
click at [511, 258] on button "Next" at bounding box center [504, 252] width 30 height 12
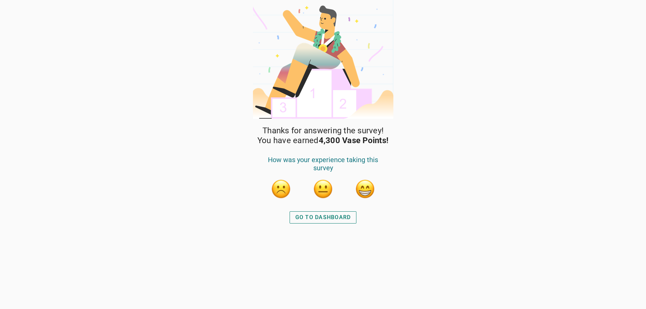
click at [344, 220] on div "GO TO DASHBOARD" at bounding box center [323, 217] width 56 height 8
